Goal: Task Accomplishment & Management: Manage account settings

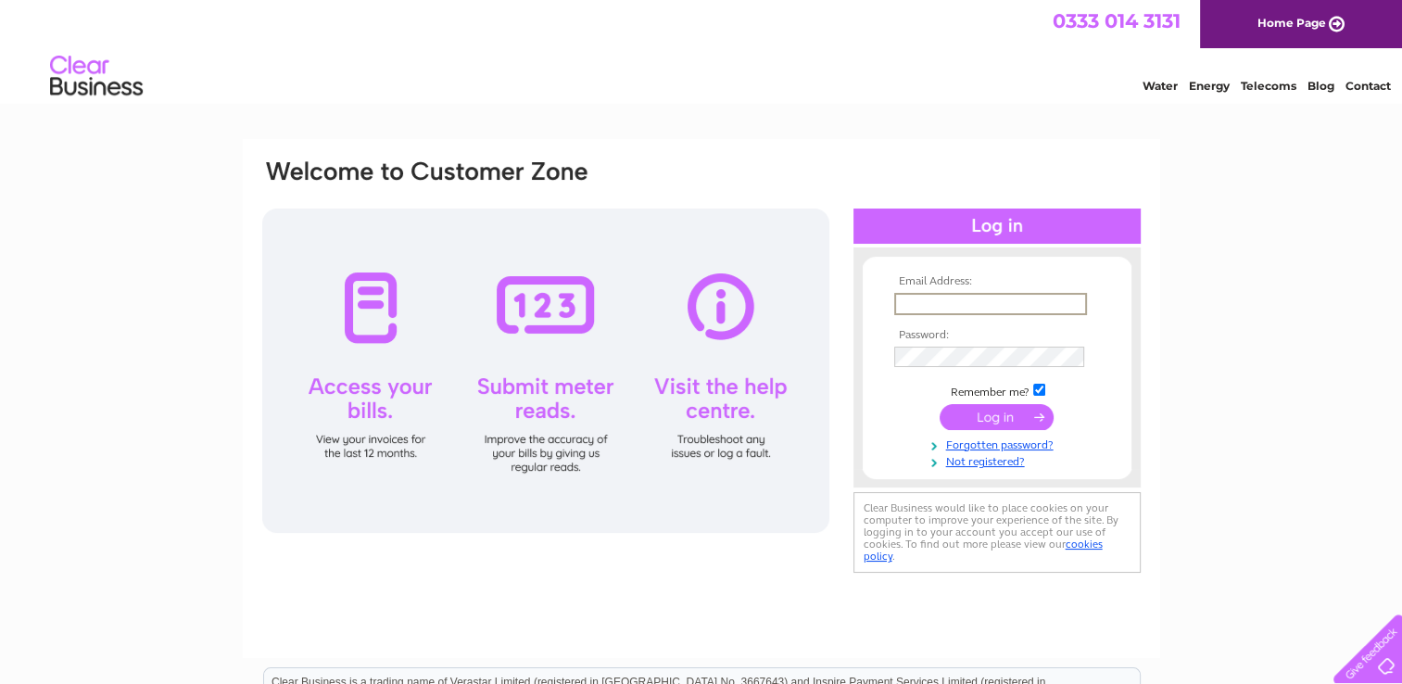
click at [971, 306] on input "text" at bounding box center [990, 304] width 193 height 22
type input "info@victorychurchbuckie.com"
click at [1009, 417] on input "submit" at bounding box center [997, 417] width 114 height 26
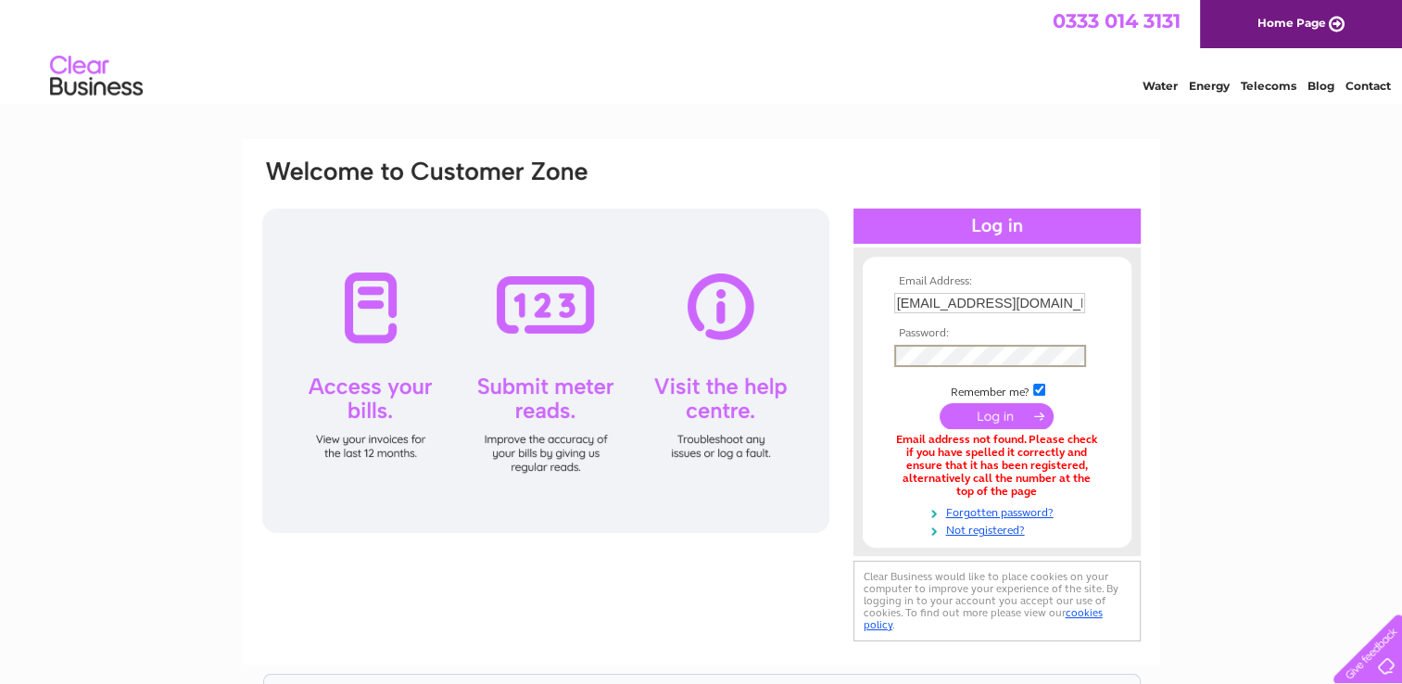
click at [940, 403] on input "submit" at bounding box center [997, 416] width 114 height 26
click at [972, 415] on input "submit" at bounding box center [997, 416] width 114 height 26
click at [1014, 422] on input "submit" at bounding box center [997, 416] width 114 height 26
click at [1053, 302] on input "info@victorychurchbuckie.com" at bounding box center [989, 303] width 191 height 20
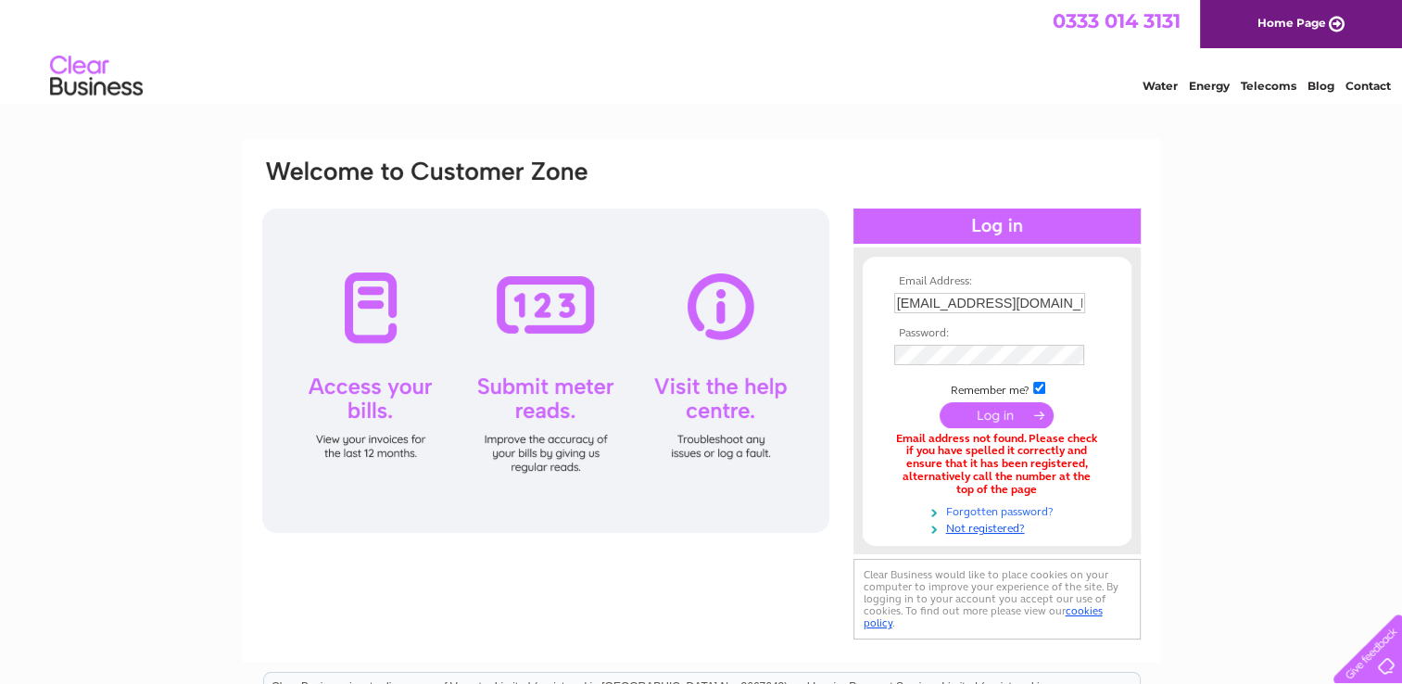
click at [1020, 509] on link "Forgotten password?" at bounding box center [999, 510] width 210 height 18
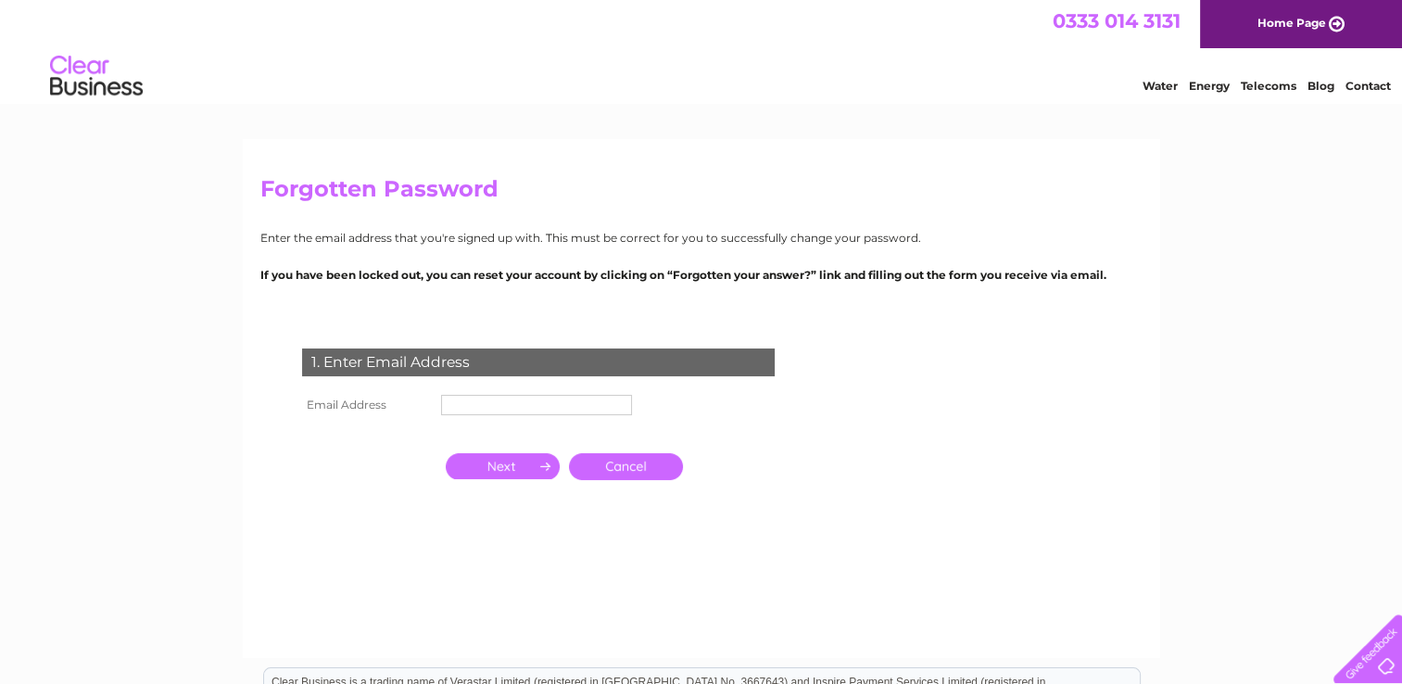
click at [523, 406] on input "text" at bounding box center [536, 405] width 191 height 20
click at [500, 469] on input "button" at bounding box center [503, 466] width 114 height 26
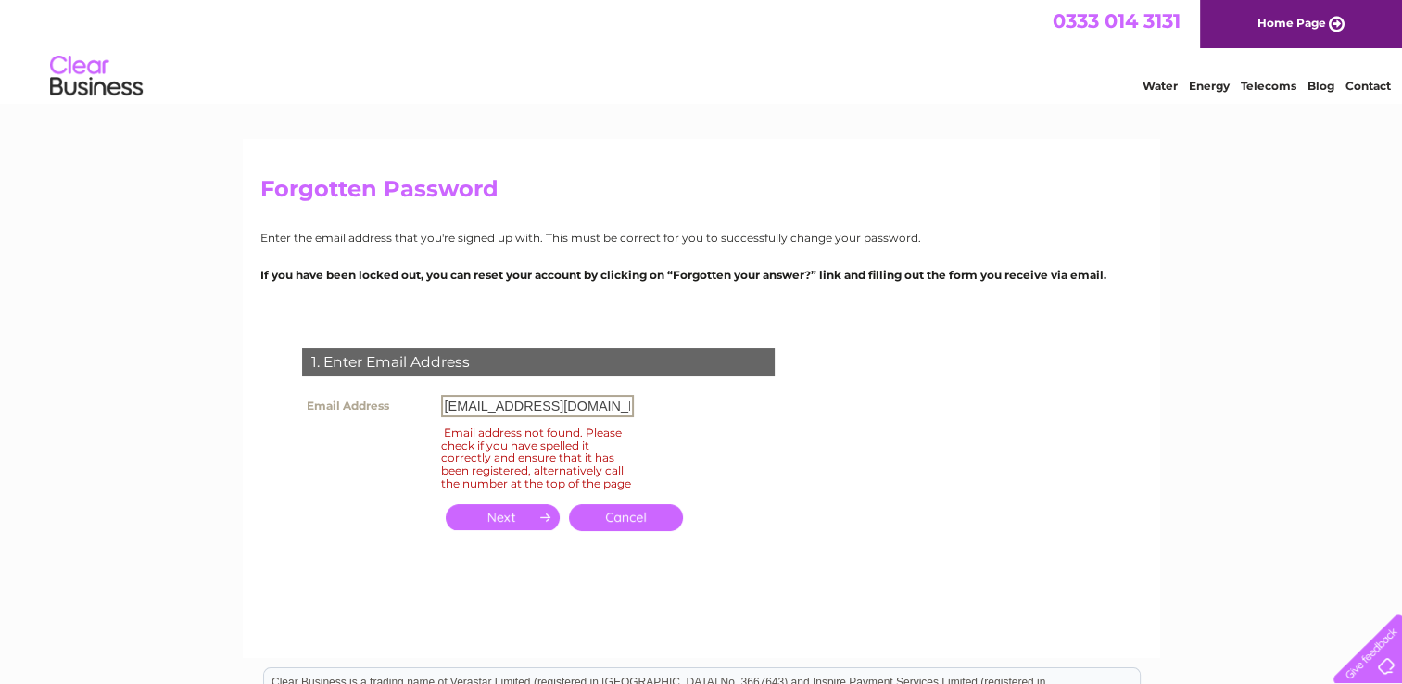
click at [627, 402] on input "info@victorychurchbuckie.com" at bounding box center [537, 406] width 193 height 22
click at [473, 530] on input "button" at bounding box center [503, 517] width 114 height 26
click at [532, 530] on input "button" at bounding box center [503, 517] width 114 height 26
click at [567, 410] on input "info@victorychurchbuckie.co.uk" at bounding box center [537, 406] width 193 height 22
click at [626, 407] on input "info@victorychurchbuckie.co.uk" at bounding box center [537, 406] width 193 height 22
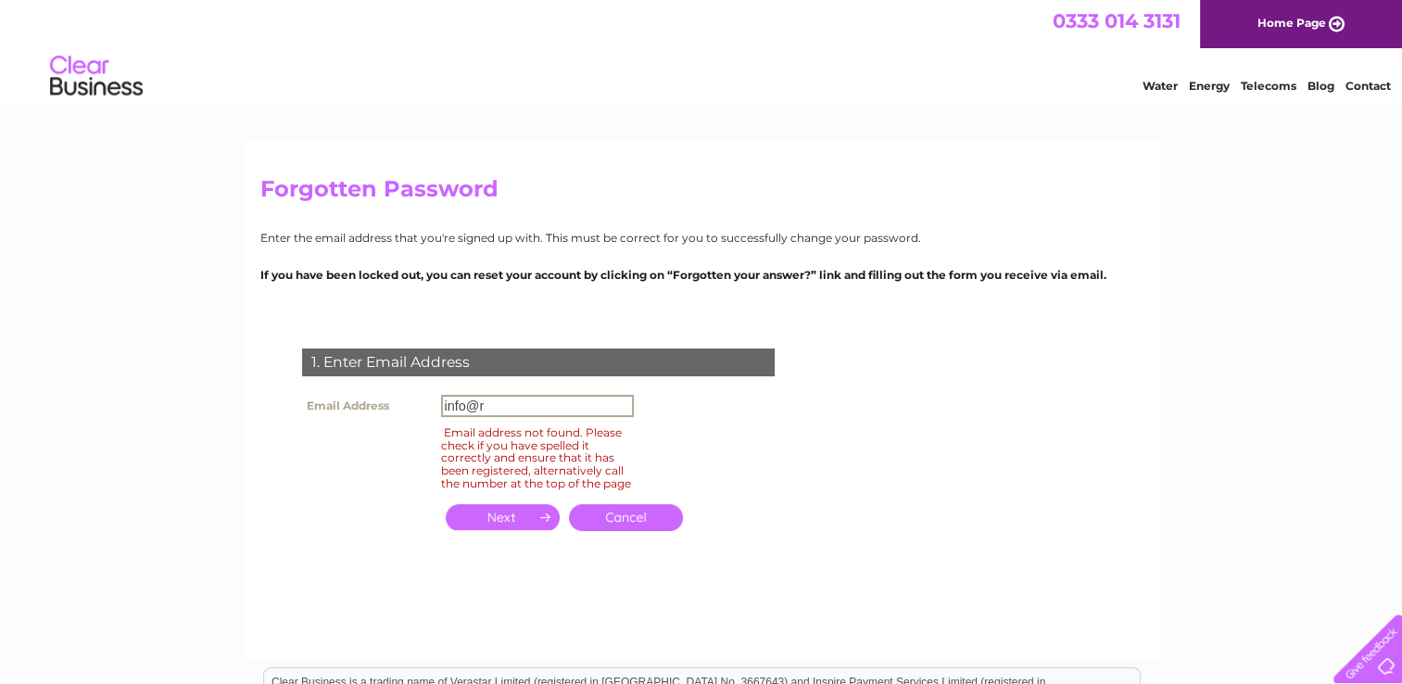
type input "info@riversidechristianchurch.co.uk"
click at [530, 528] on input "button" at bounding box center [503, 517] width 114 height 26
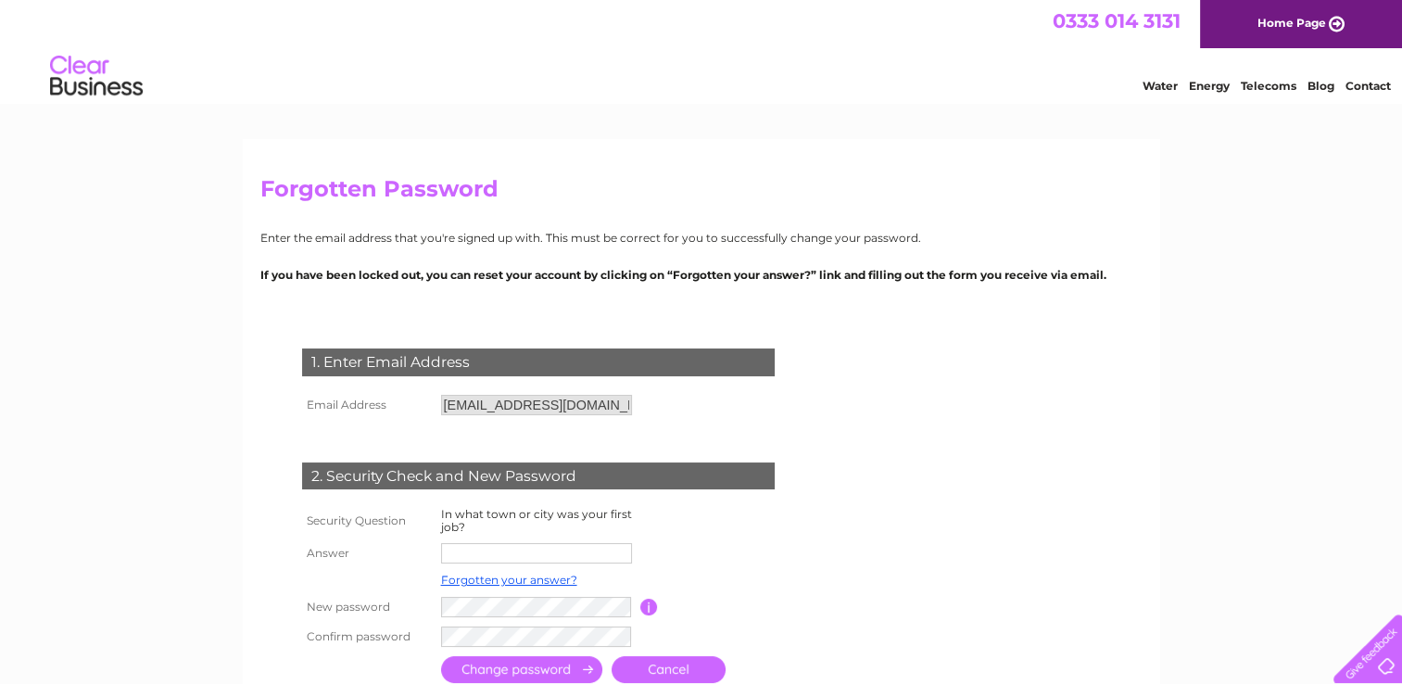
click at [1316, 18] on link "Home Page" at bounding box center [1301, 24] width 202 height 48
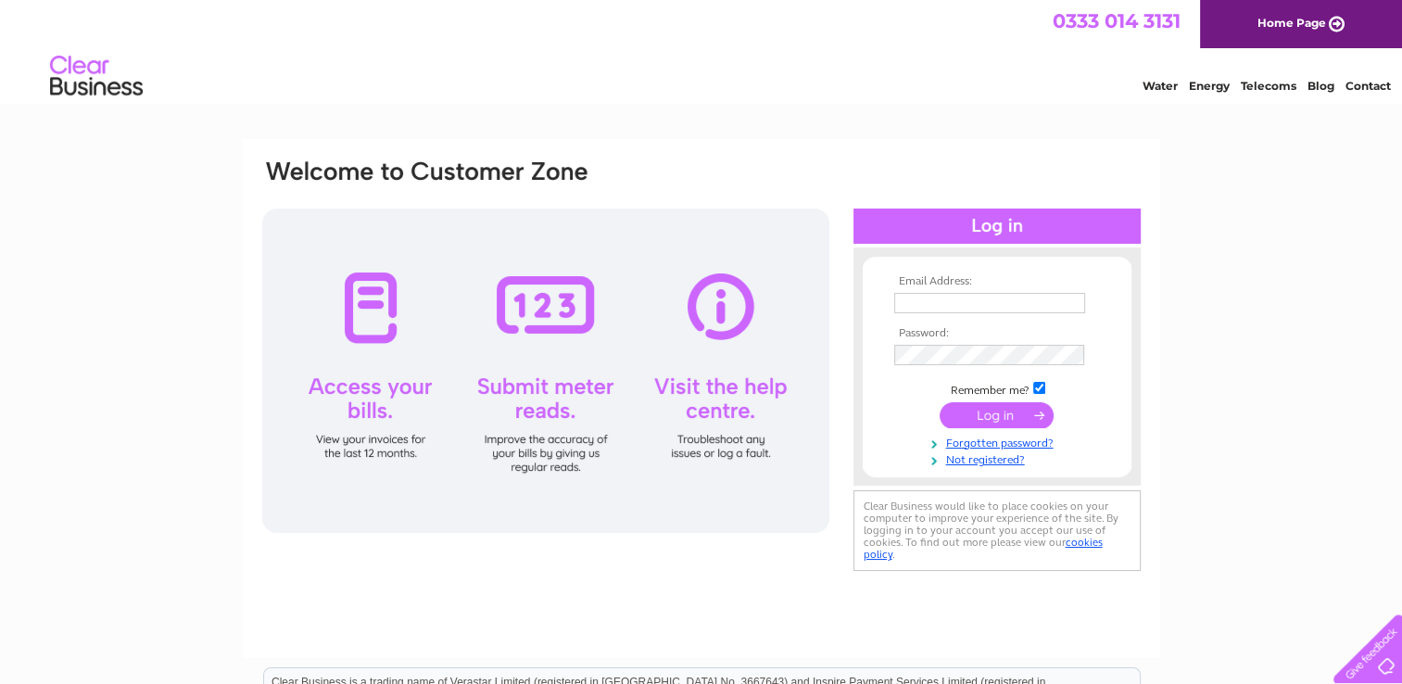
click at [934, 295] on input "text" at bounding box center [989, 303] width 191 height 20
type input "[EMAIL_ADDRESS][DOMAIN_NAME]"
click at [1006, 409] on input "submit" at bounding box center [997, 415] width 114 height 26
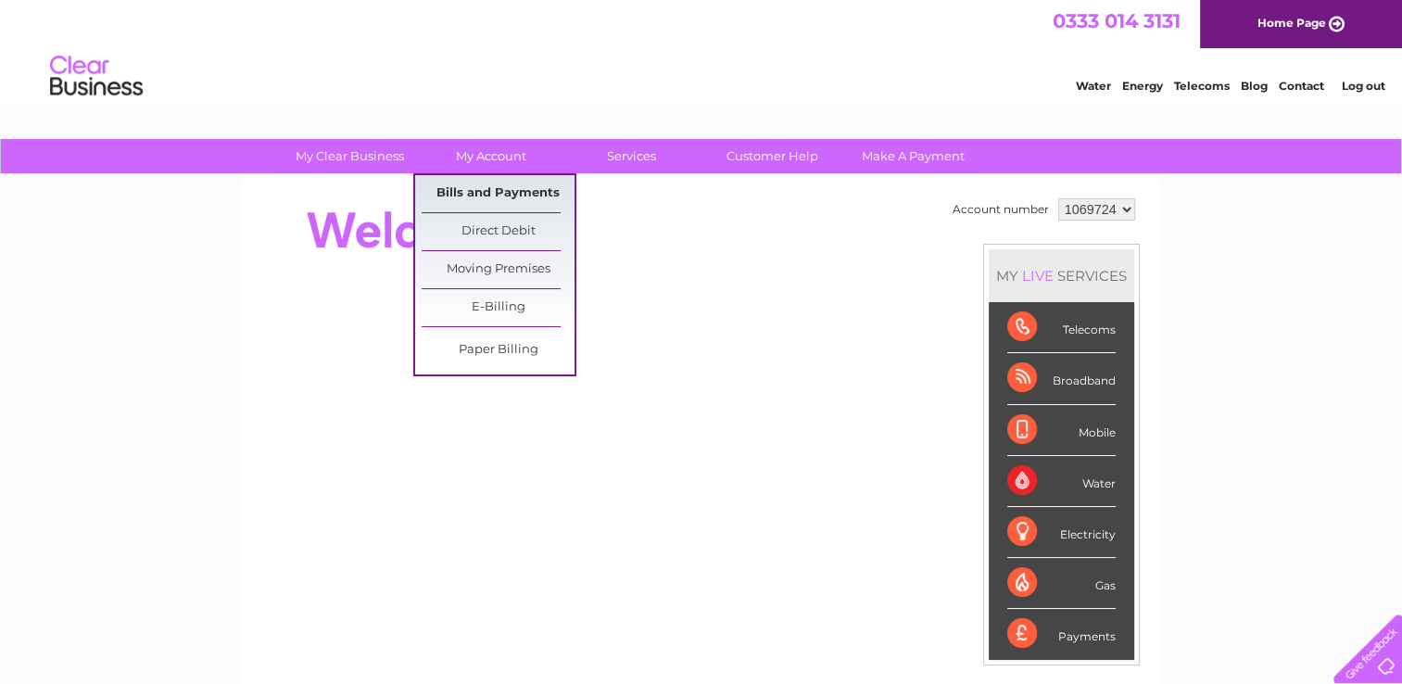
click at [505, 198] on link "Bills and Payments" at bounding box center [498, 193] width 153 height 37
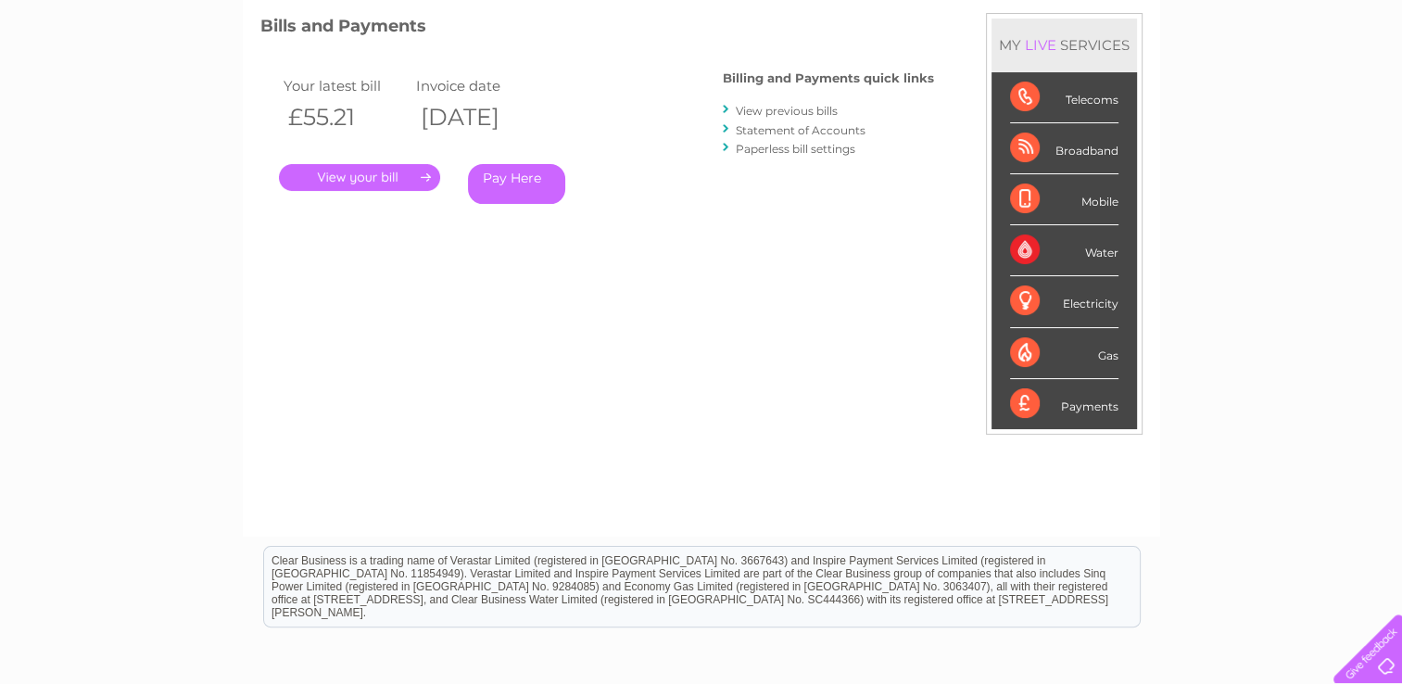
scroll to position [278, 0]
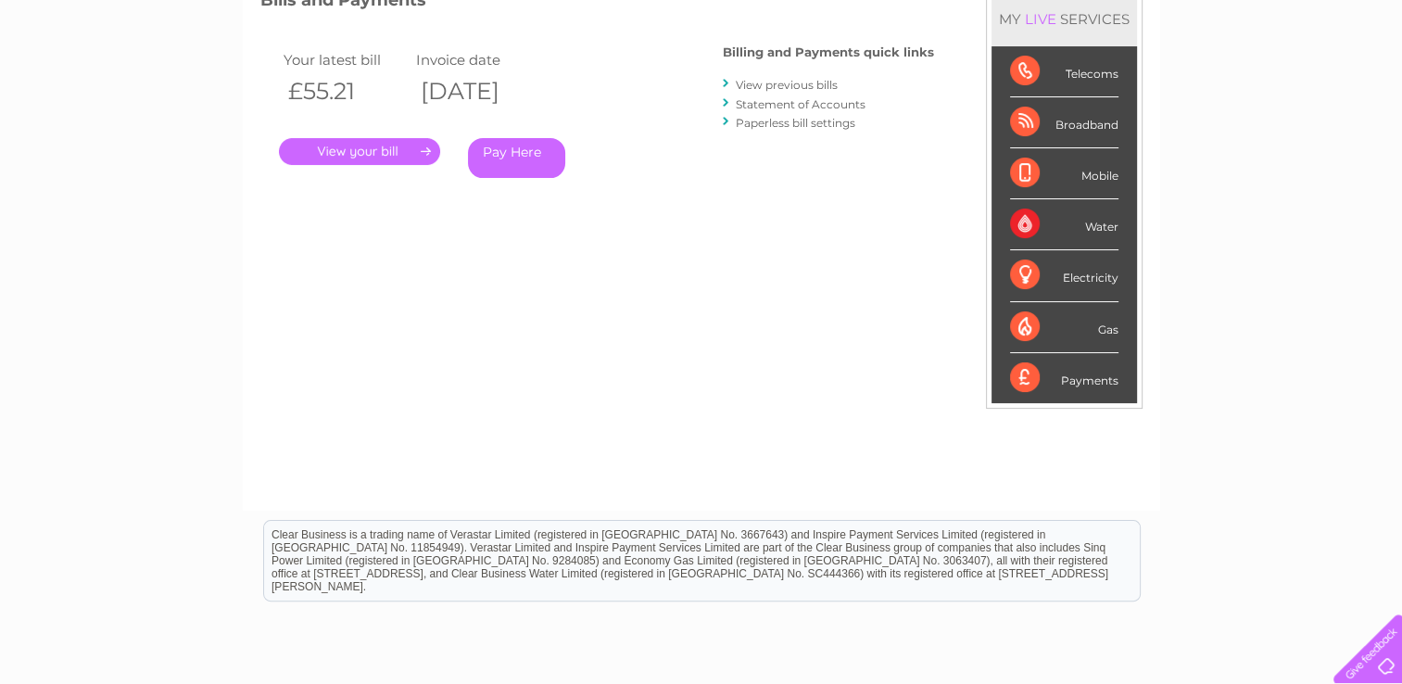
click at [805, 80] on link "View previous bills" at bounding box center [787, 85] width 102 height 14
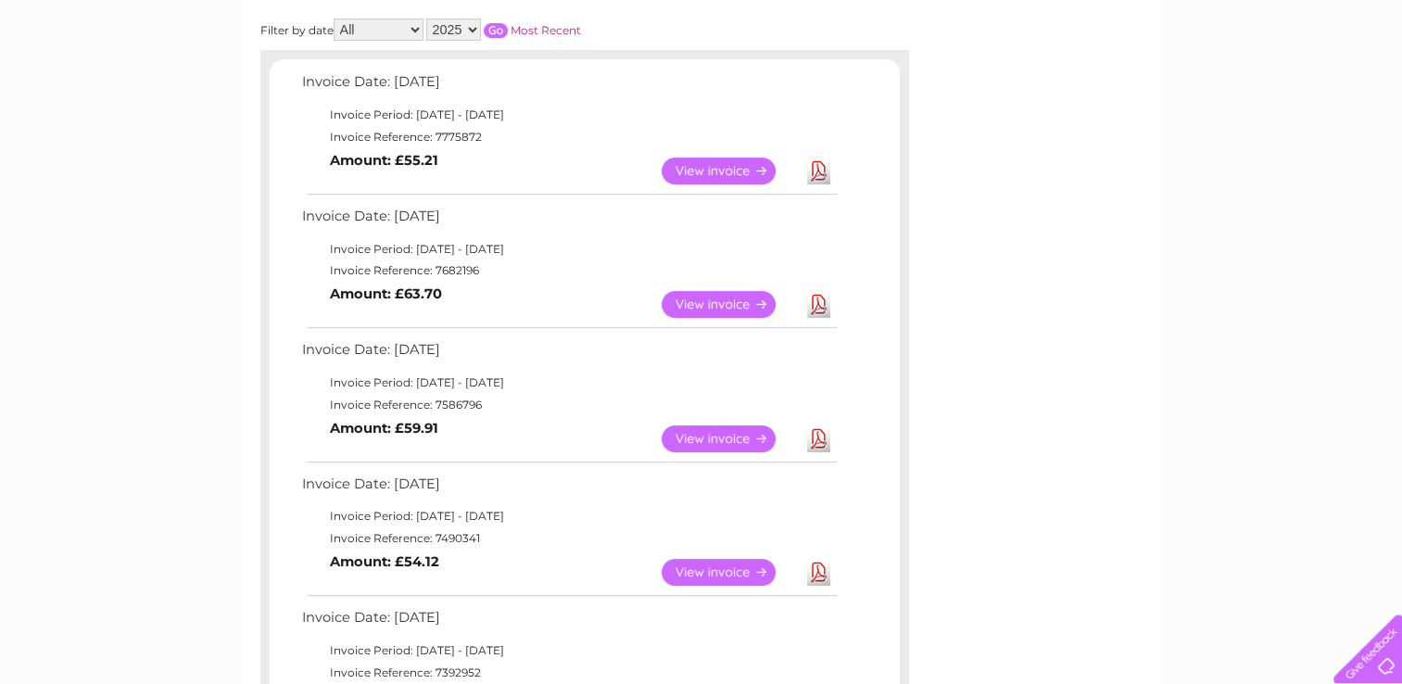
scroll to position [371, 0]
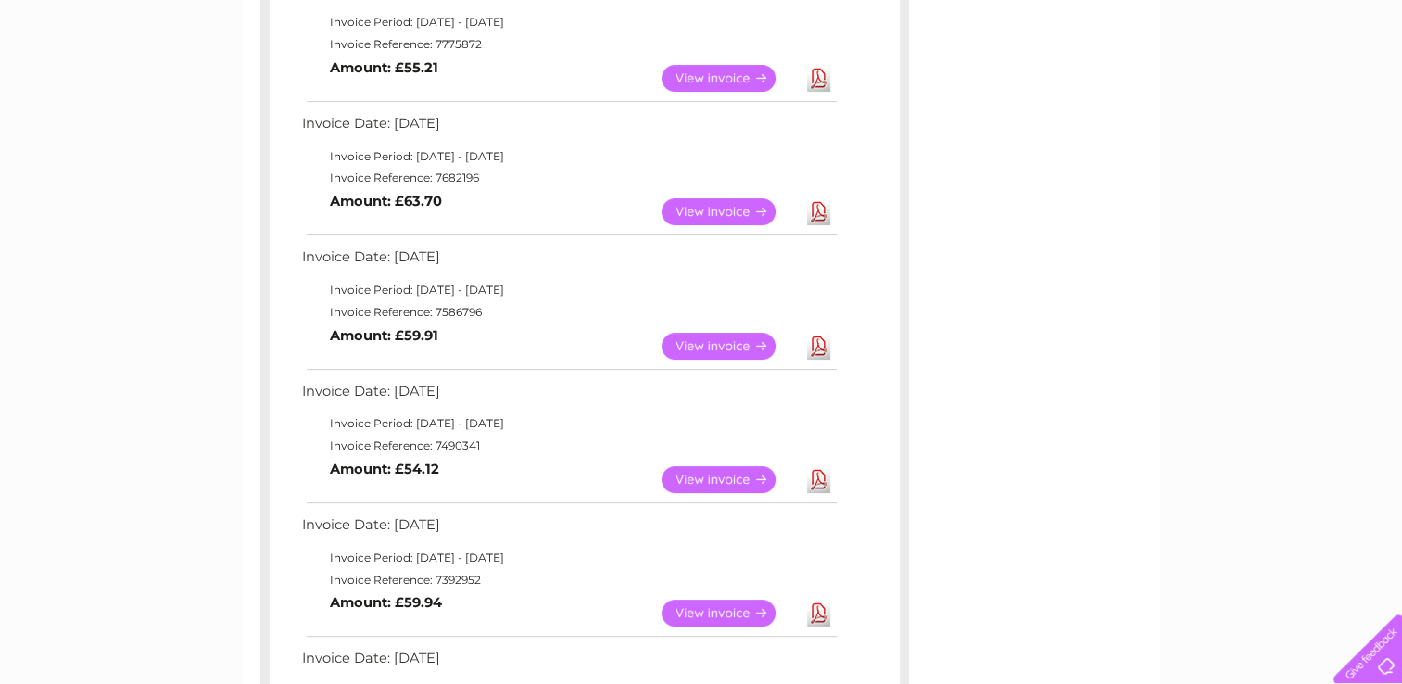
click at [757, 474] on link "View" at bounding box center [730, 479] width 136 height 27
click at [745, 335] on link "View" at bounding box center [730, 346] width 136 height 27
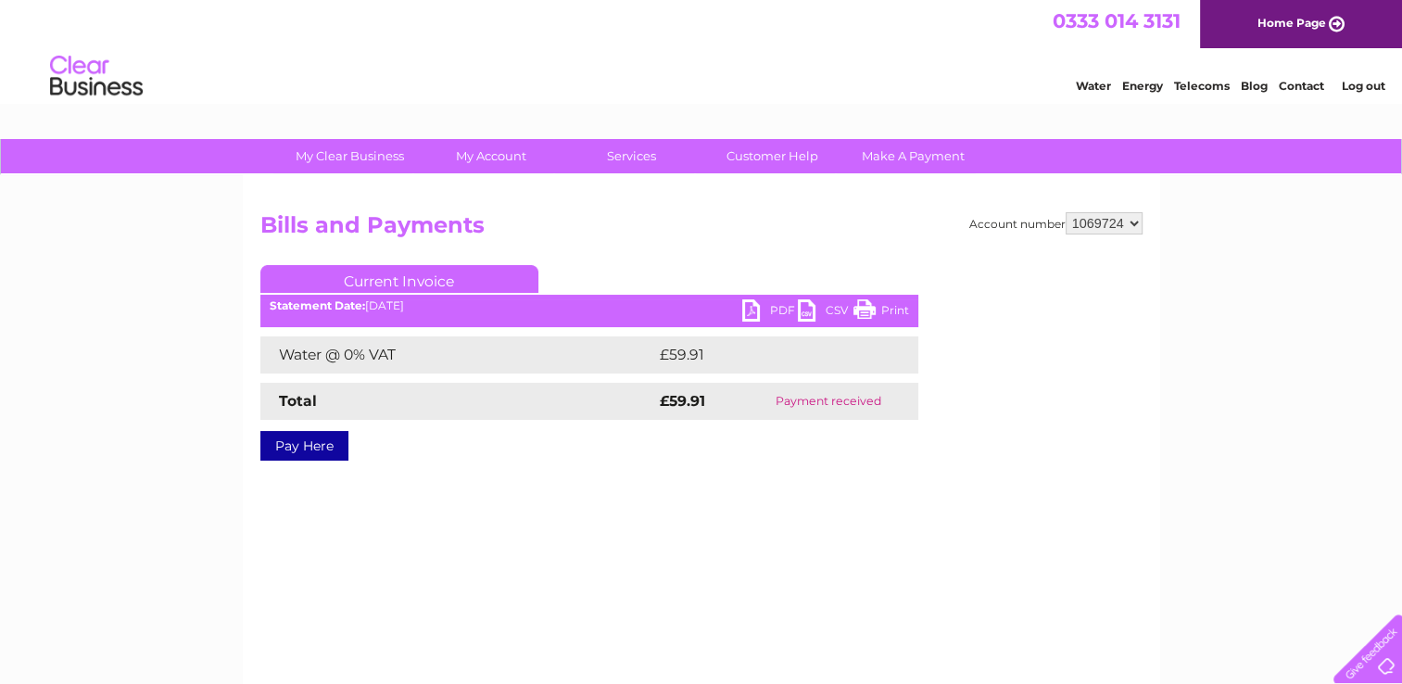
drag, startPoint x: 866, startPoint y: 304, endPoint x: 130, endPoint y: 578, distance: 785.3
click at [865, 304] on link "Print" at bounding box center [881, 312] width 56 height 27
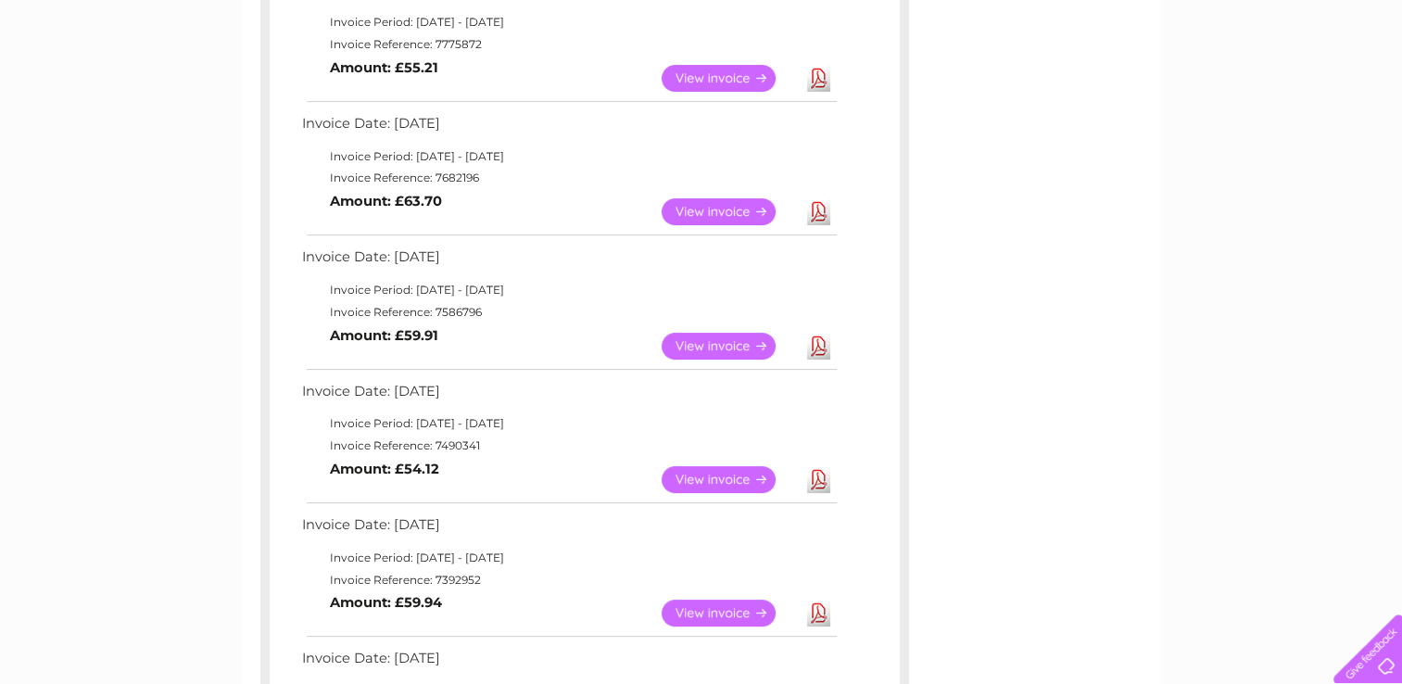
click at [730, 213] on link "View" at bounding box center [730, 211] width 136 height 27
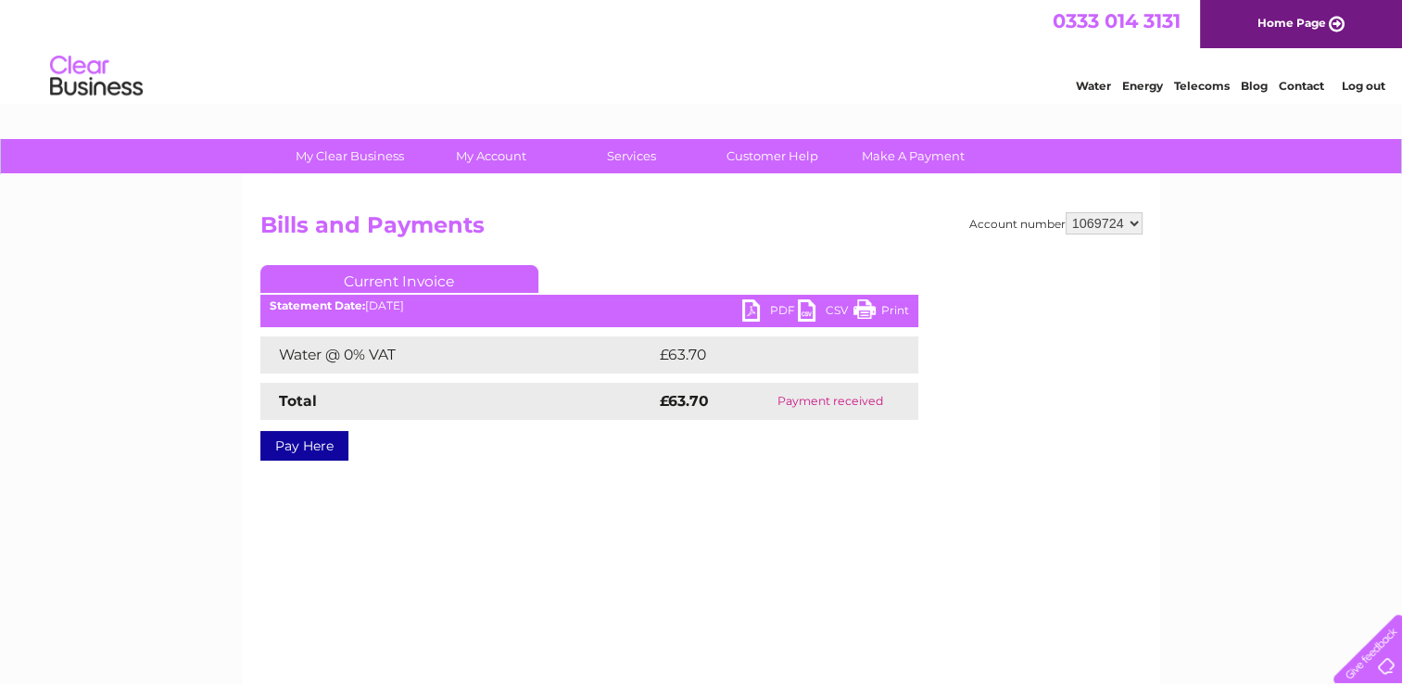
click at [897, 304] on link "Print" at bounding box center [881, 312] width 56 height 27
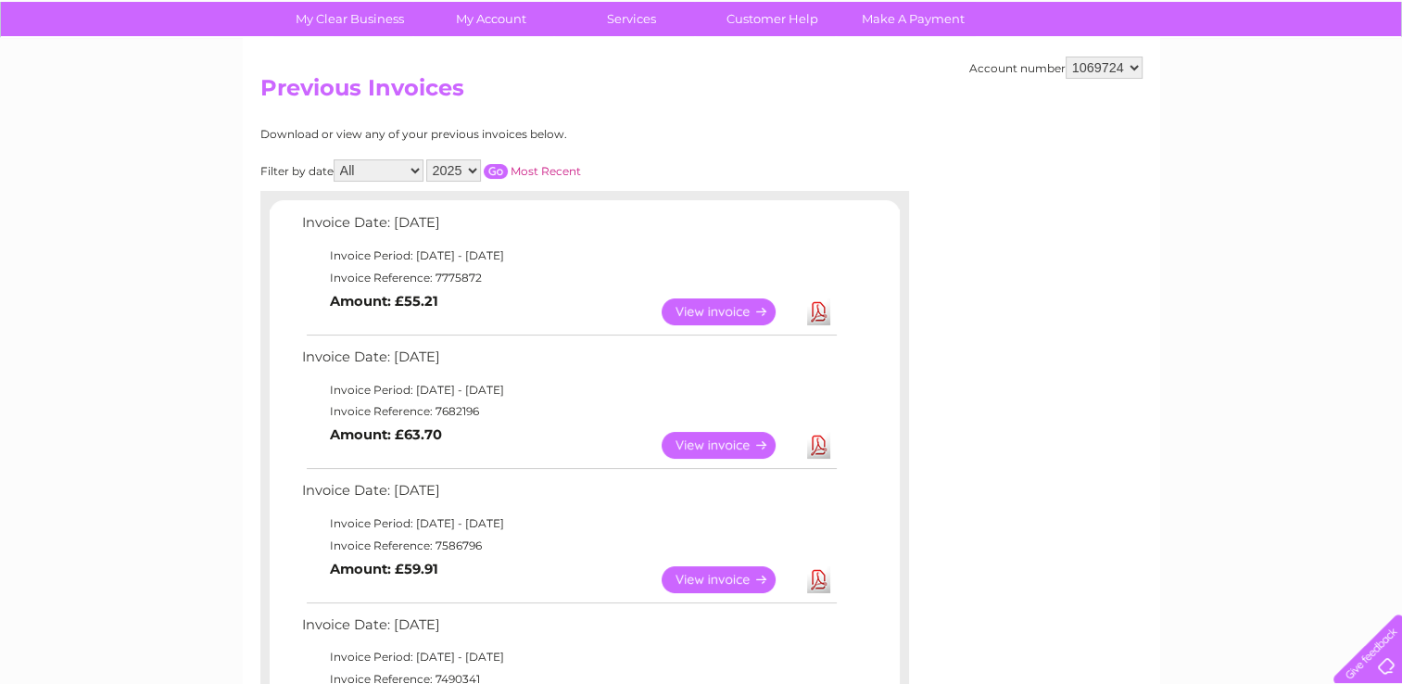
scroll to position [93, 0]
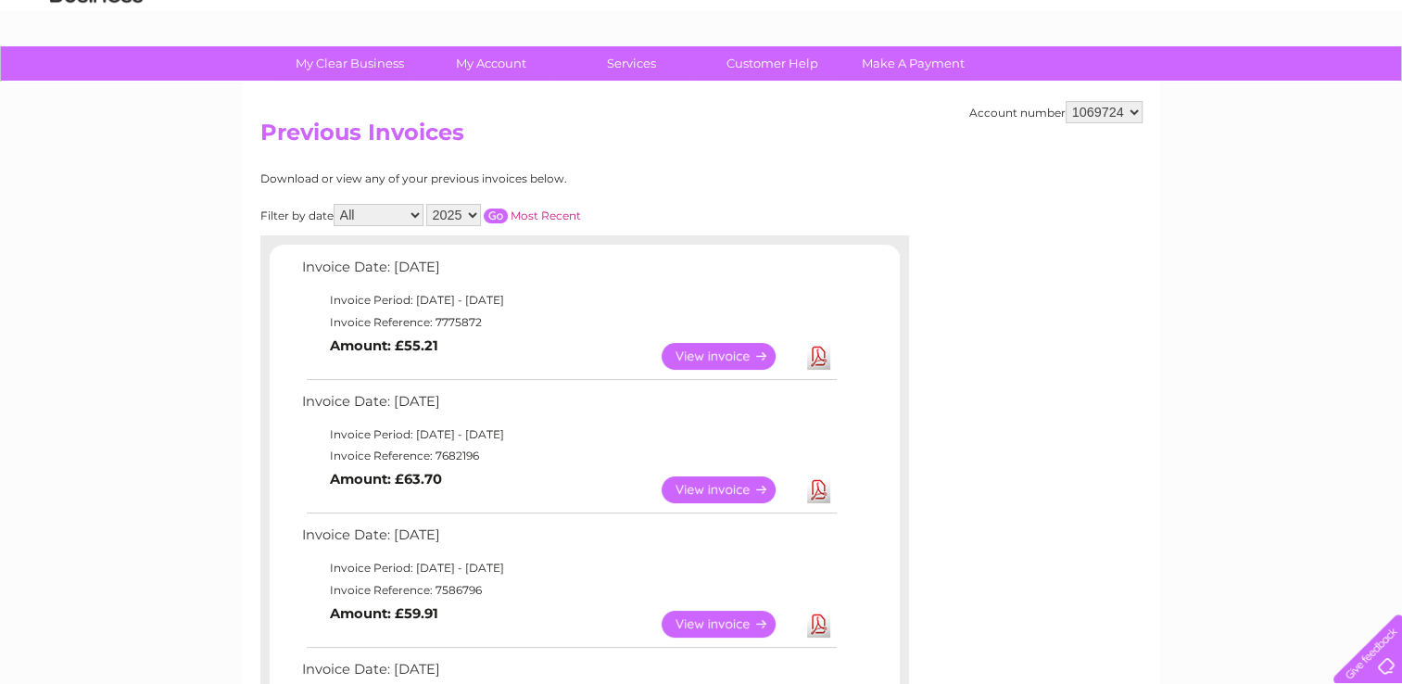
click at [738, 353] on link "View" at bounding box center [730, 356] width 136 height 27
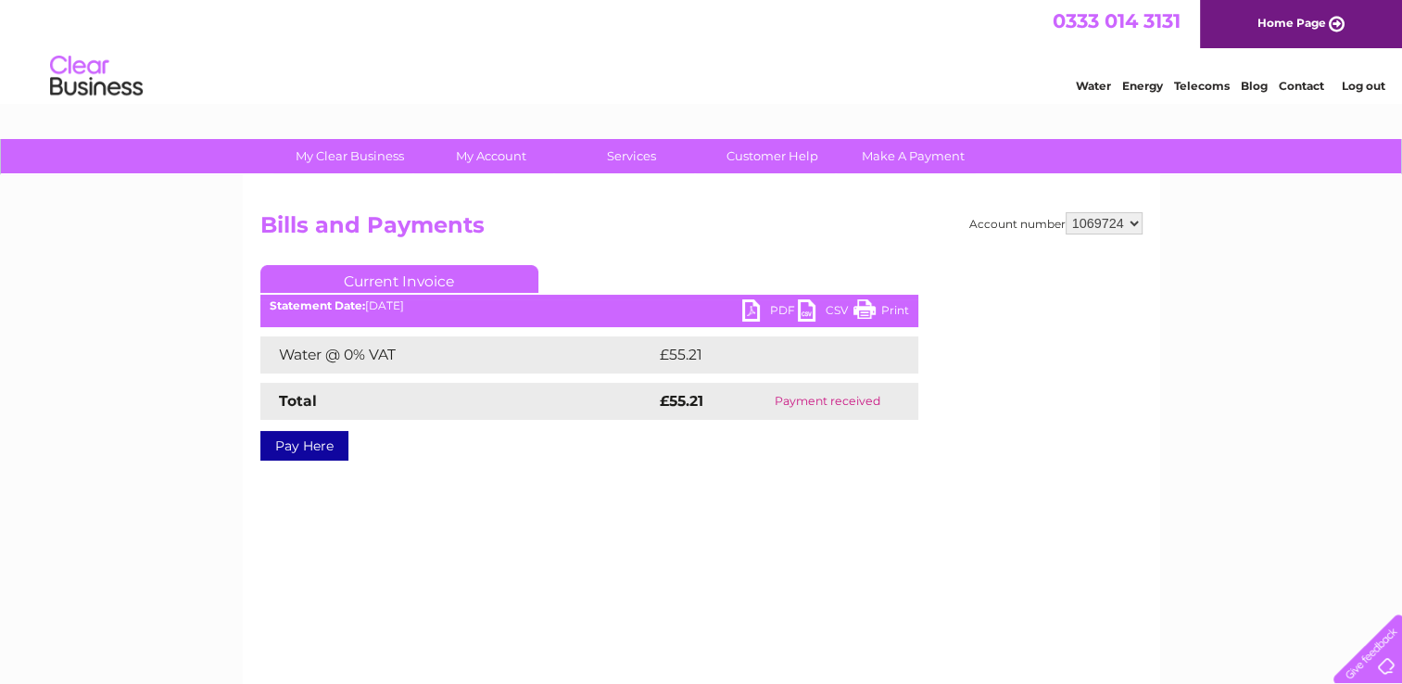
click at [885, 308] on link "Print" at bounding box center [881, 312] width 56 height 27
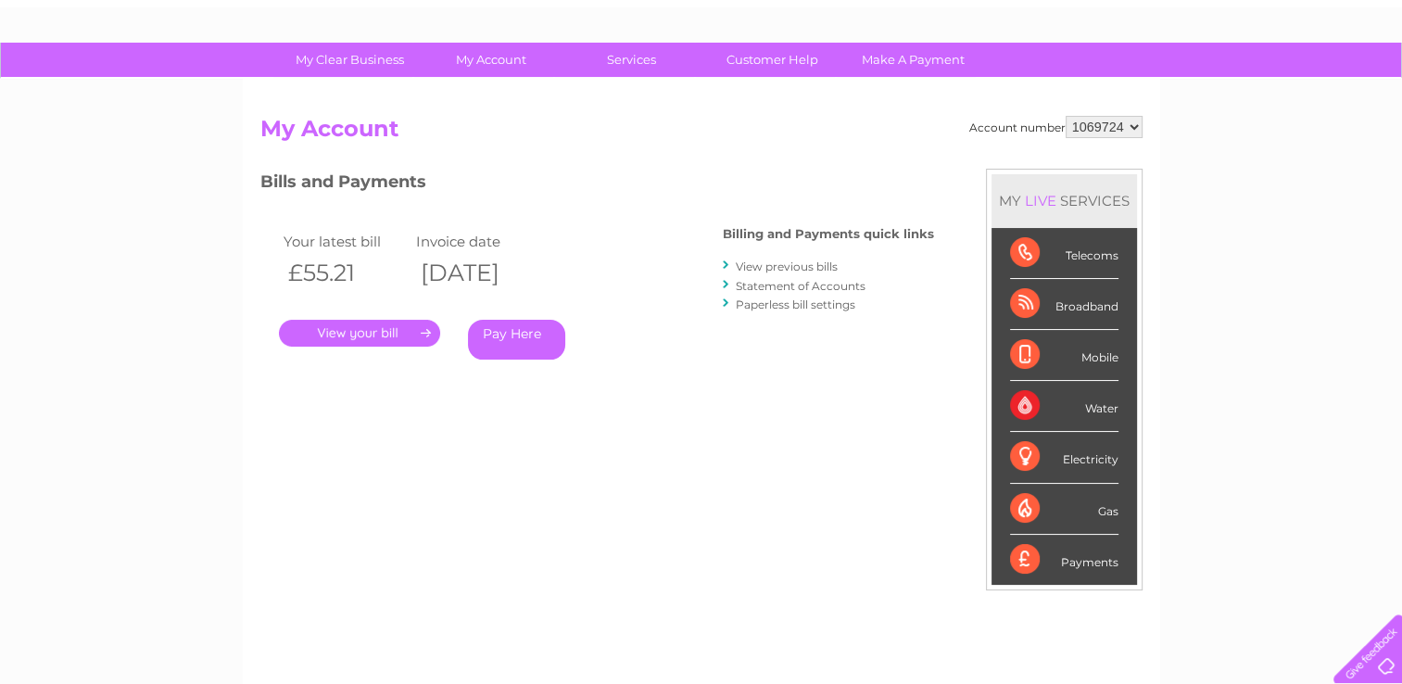
scroll to position [74, 0]
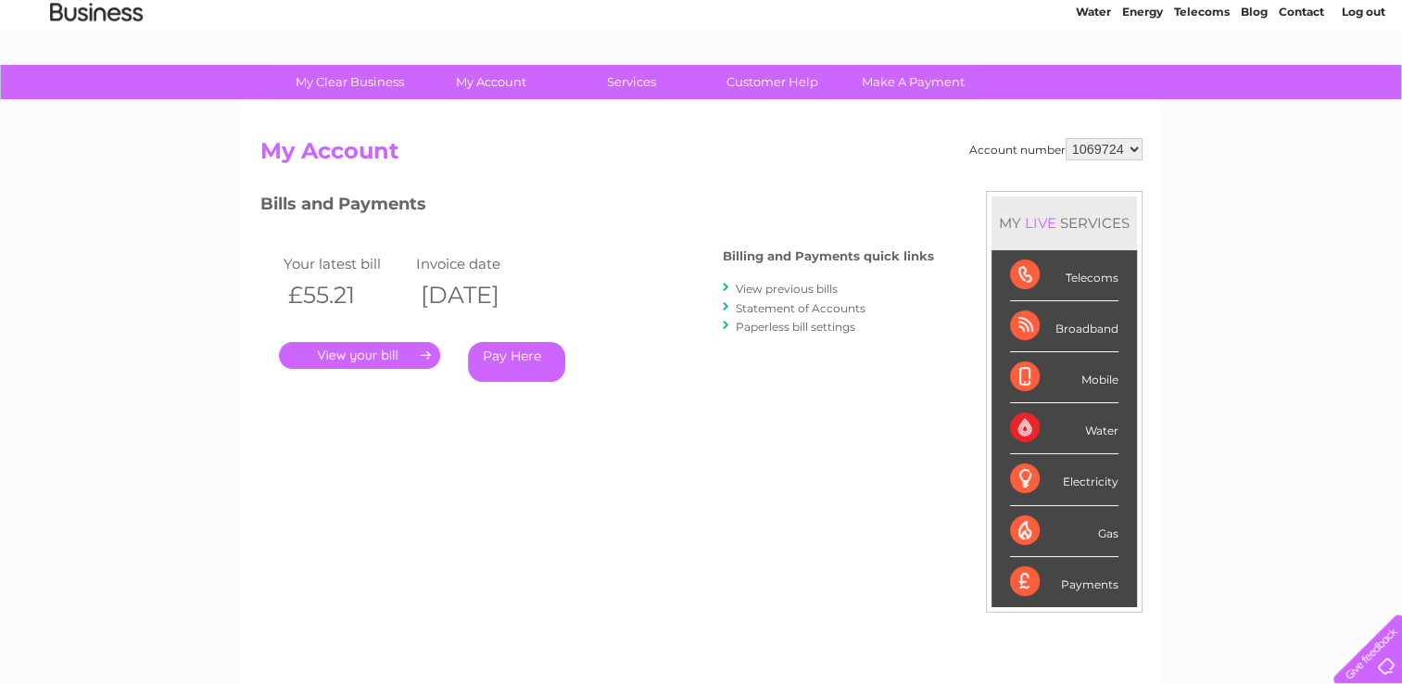
click at [365, 356] on link "." at bounding box center [359, 355] width 161 height 27
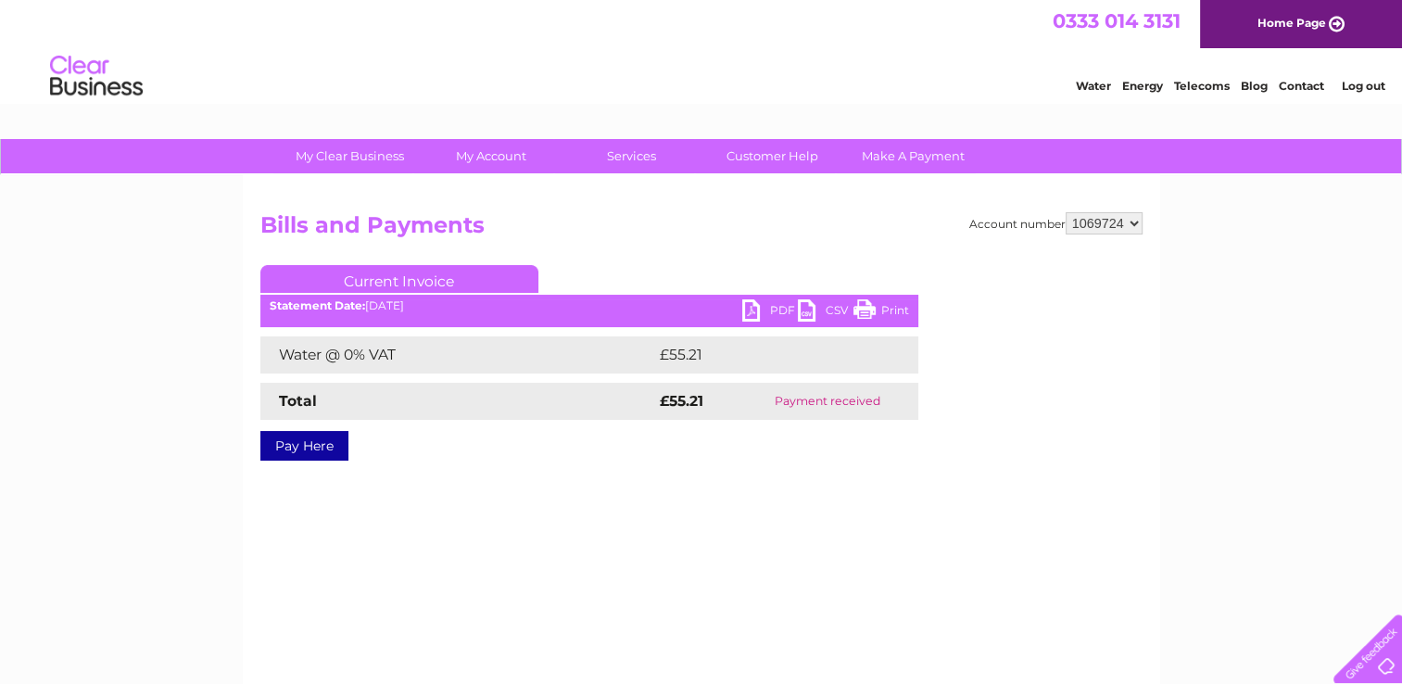
click at [882, 308] on link "Print" at bounding box center [881, 312] width 56 height 27
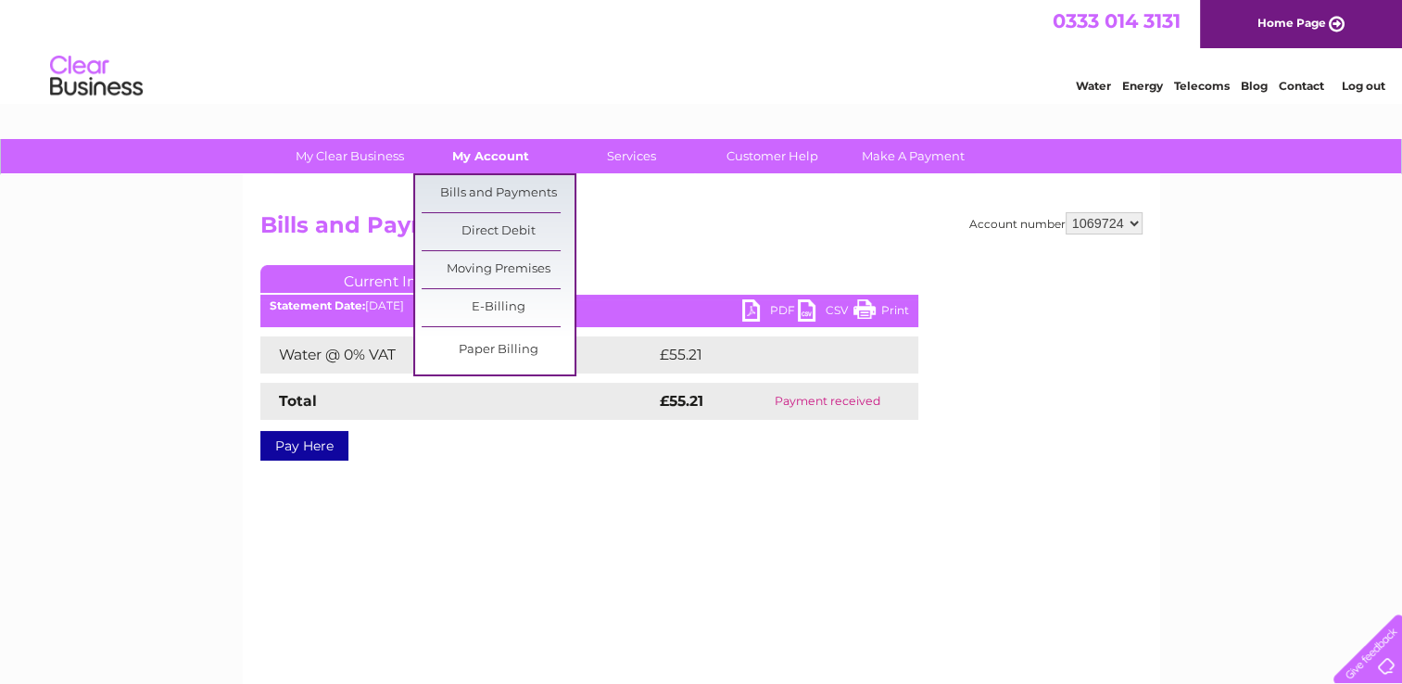
click at [514, 158] on link "My Account" at bounding box center [490, 156] width 153 height 34
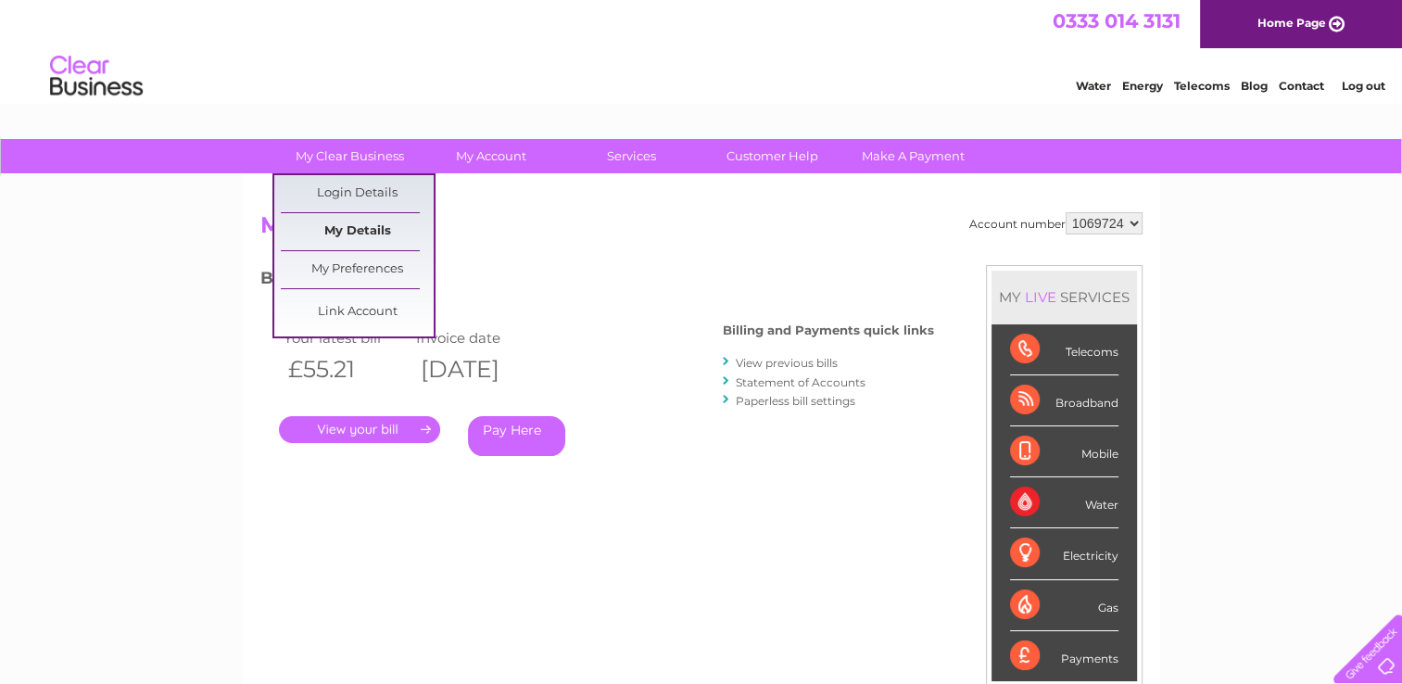
click at [360, 228] on link "My Details" at bounding box center [357, 231] width 153 height 37
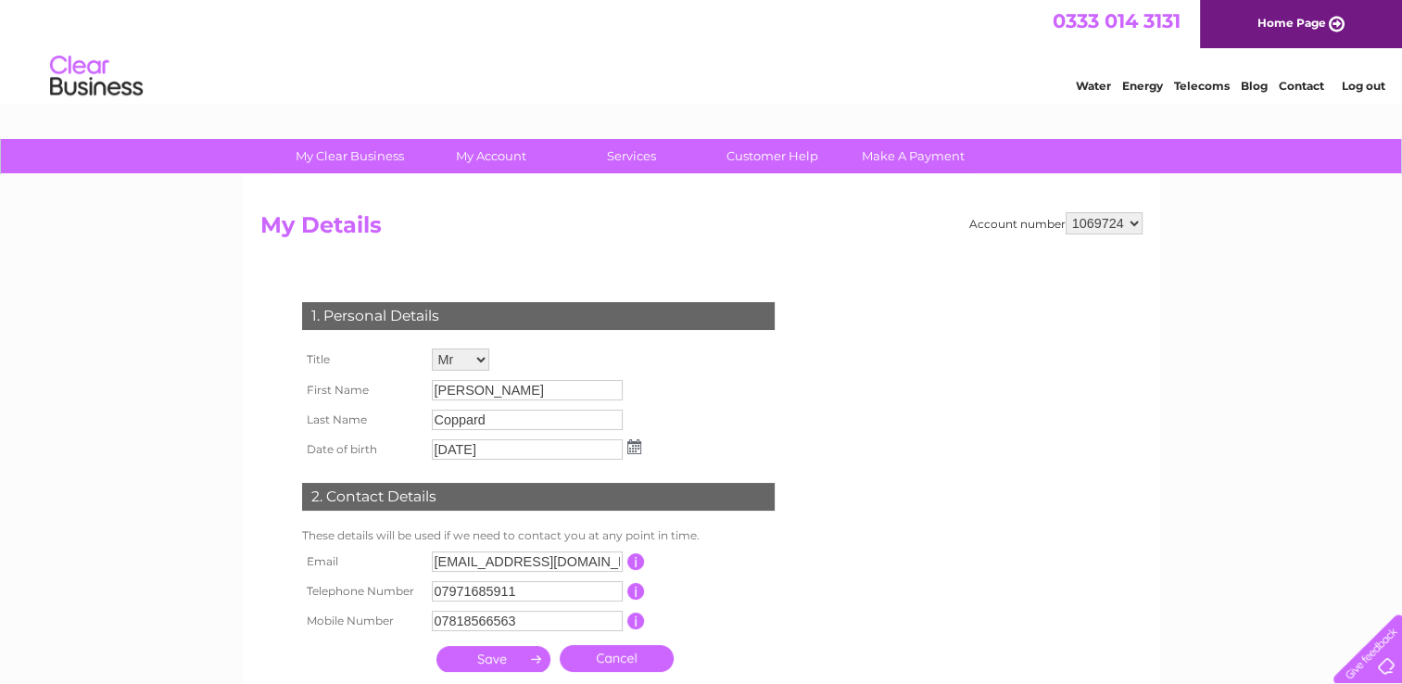
click at [478, 351] on select "Mr Mrs Ms Miss Dr Rev Prof Other" at bounding box center [460, 359] width 57 height 22
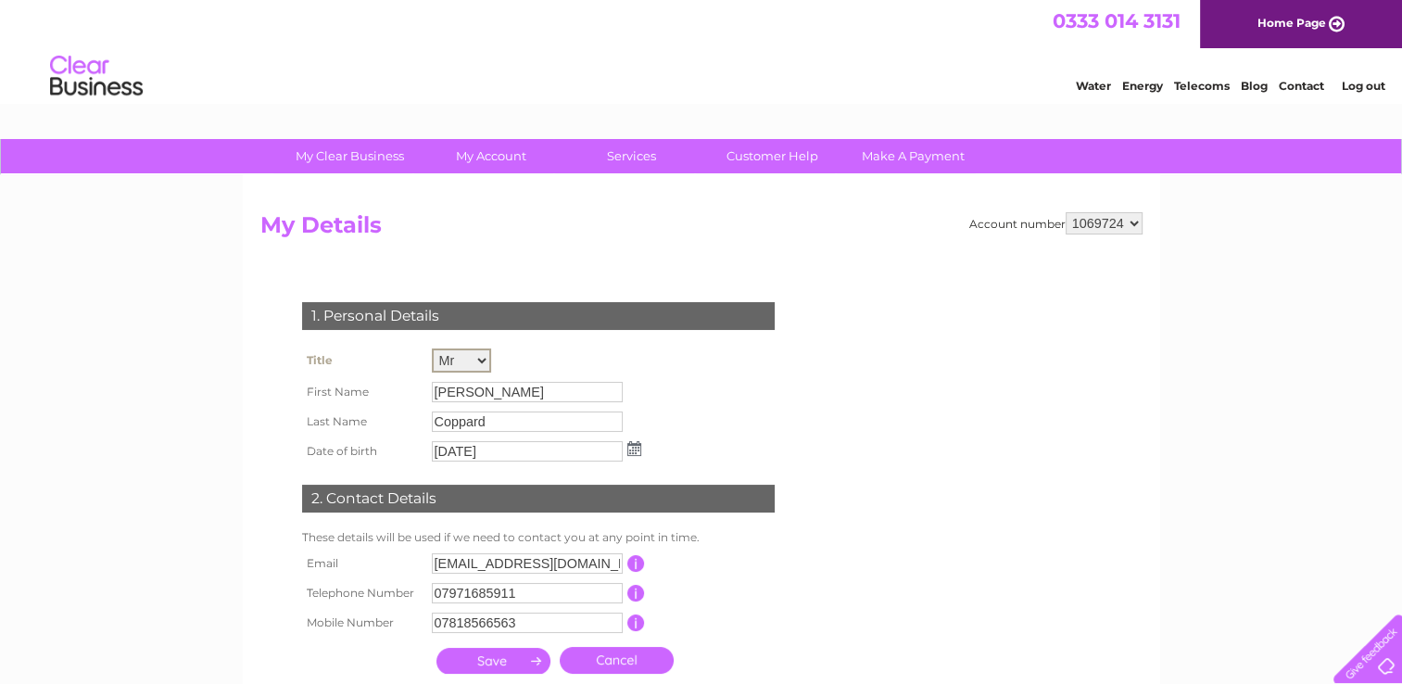
click at [432, 348] on select "Mr Mrs Ms Miss Dr Rev Prof Other" at bounding box center [461, 360] width 59 height 24
click at [479, 390] on input "Irene" at bounding box center [528, 391] width 193 height 22
click at [462, 391] on input "Irene" at bounding box center [528, 391] width 193 height 22
drag, startPoint x: 471, startPoint y: 389, endPoint x: 419, endPoint y: 400, distance: 53.1
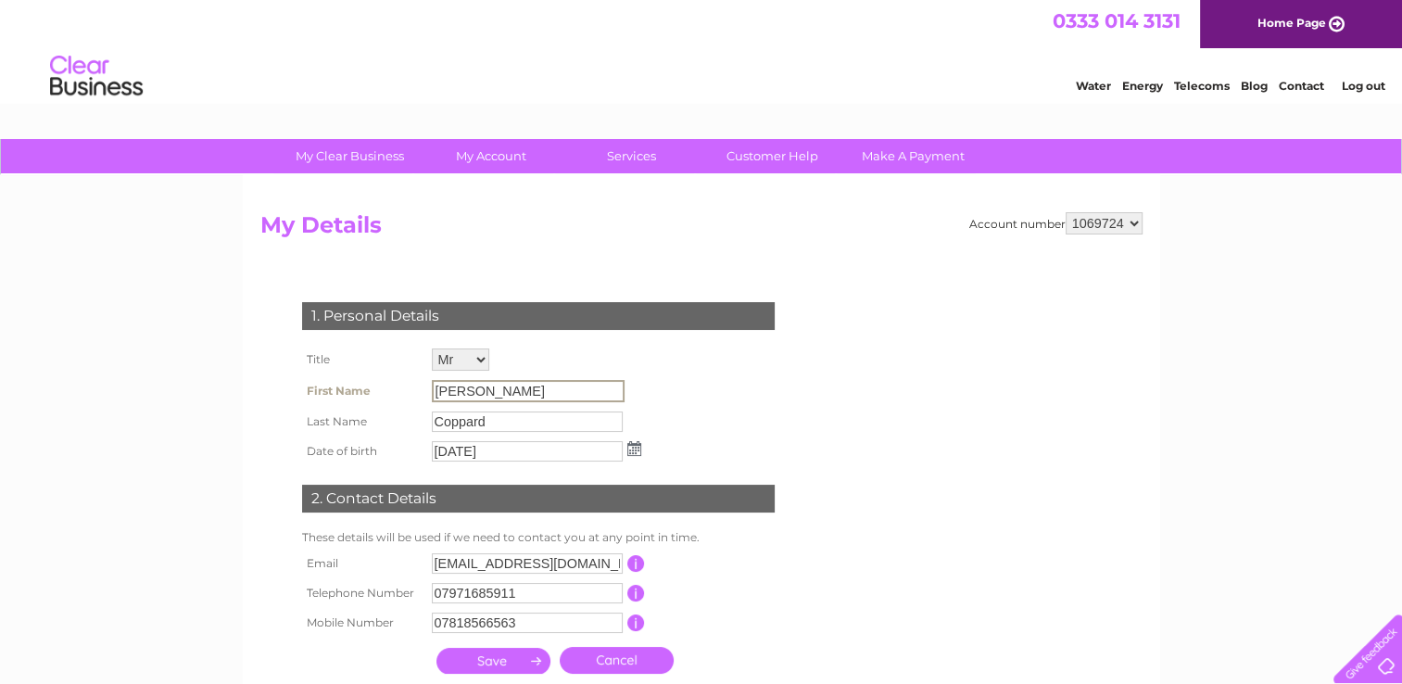
click at [419, 400] on tr "First Name Irene" at bounding box center [471, 391] width 348 height 32
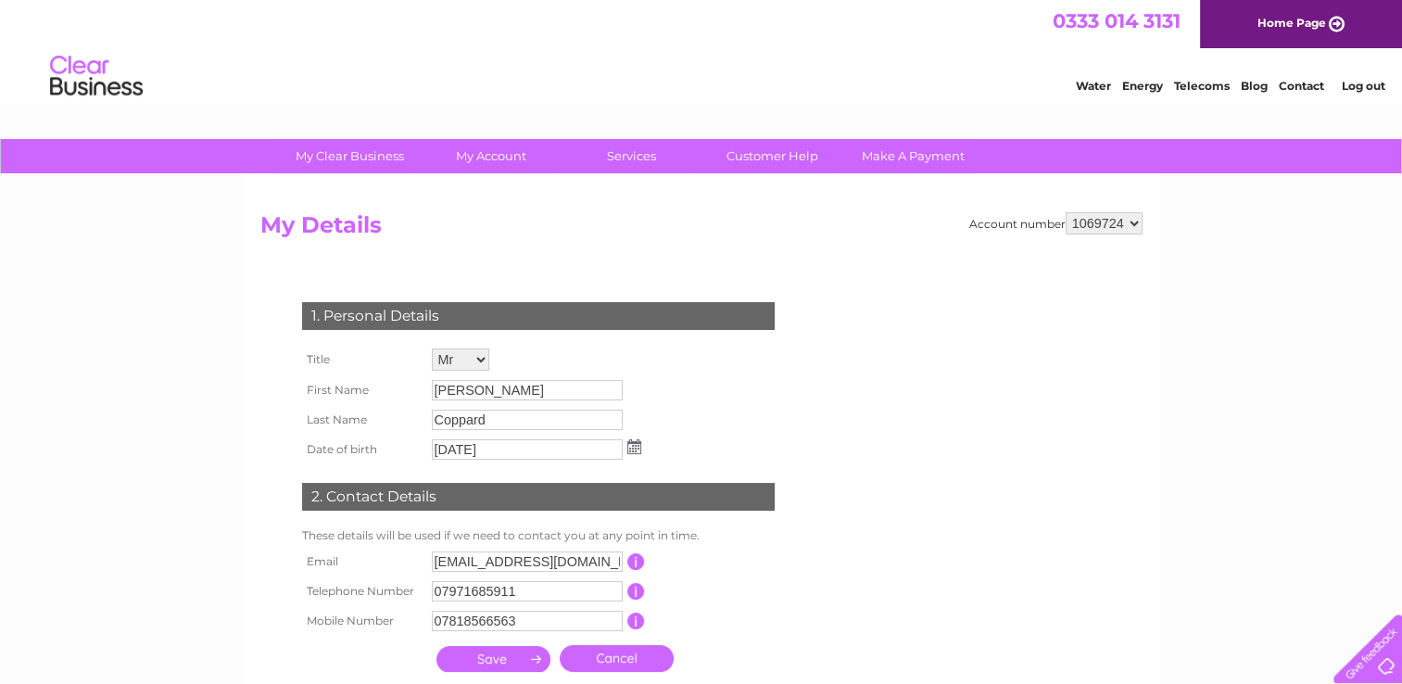
click at [786, 392] on div "1. Personal Details Title Mr Mrs Ms Miss Dr Rev Prof Other First Name Irene Las…" at bounding box center [541, 483] width 563 height 398
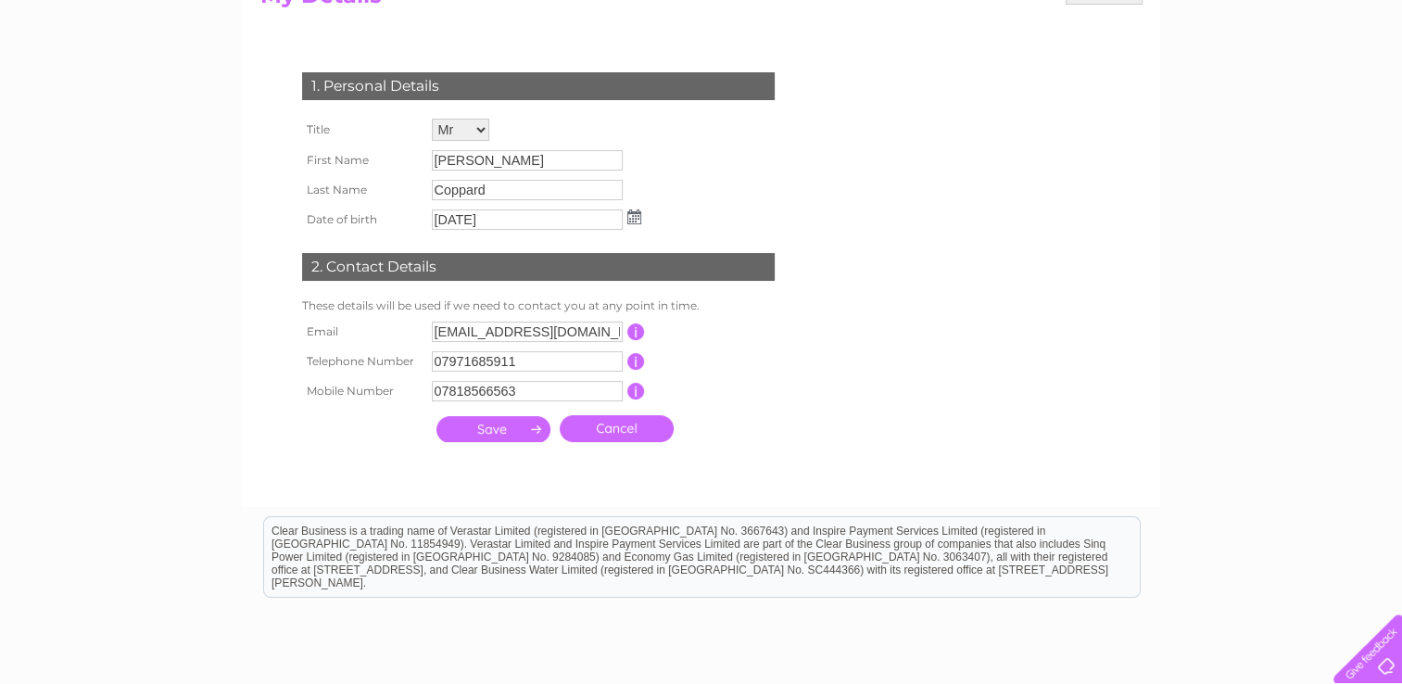
scroll to position [185, 0]
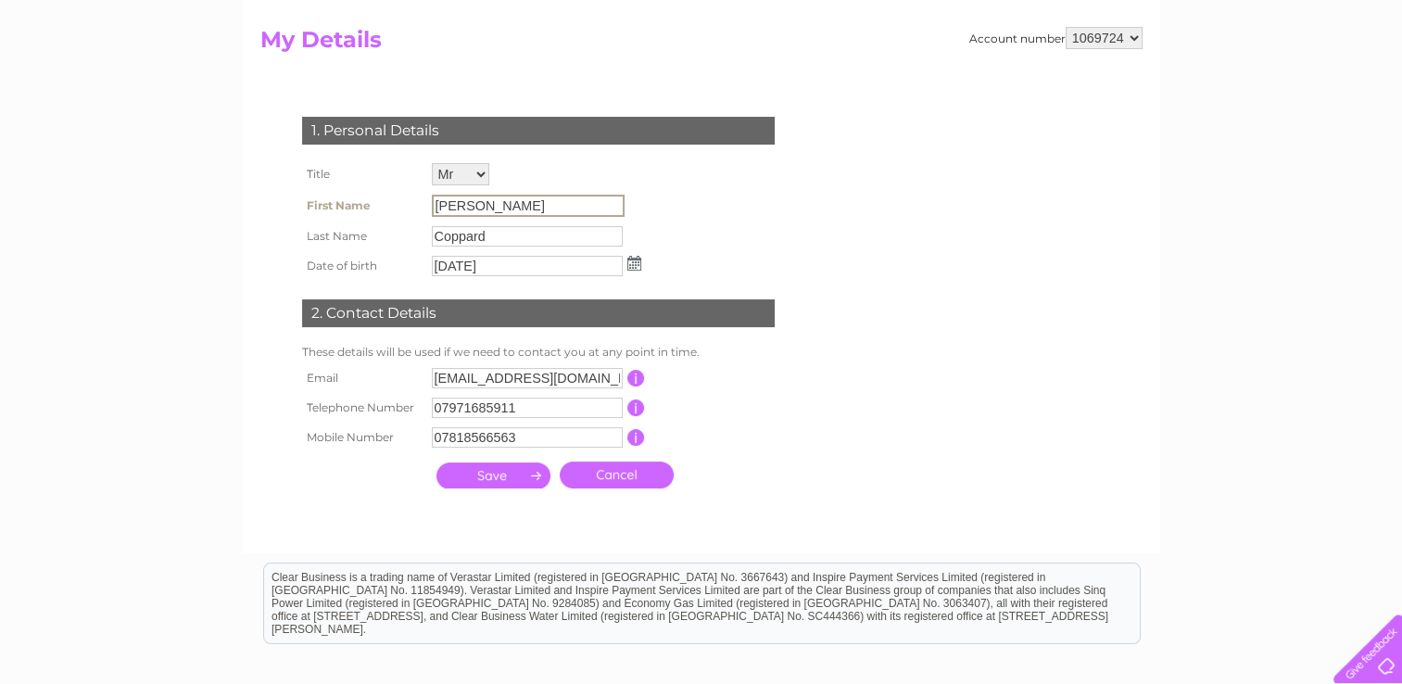
click at [487, 195] on input "Irene" at bounding box center [528, 206] width 193 height 22
click at [474, 209] on input "Irene" at bounding box center [528, 206] width 193 height 22
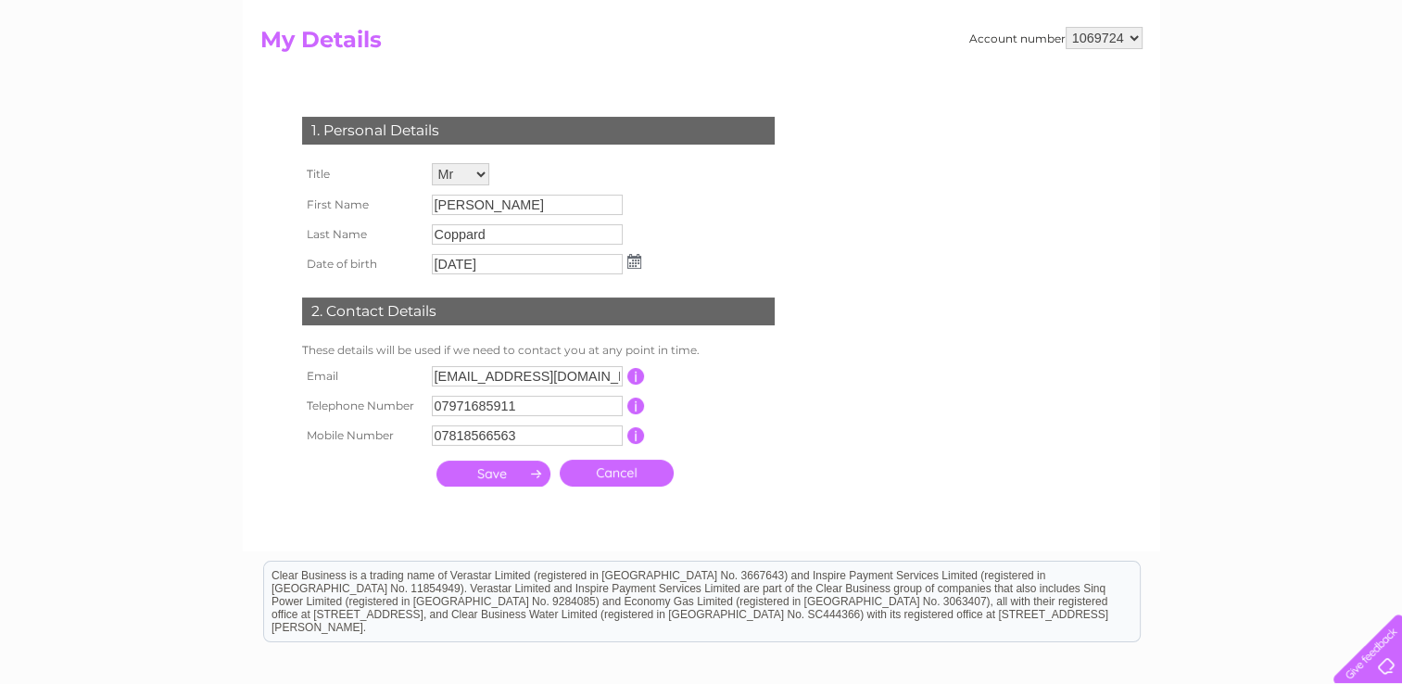
click at [238, 269] on div "My Clear Business Login Details My Details My Preferences Link Account My Accou…" at bounding box center [701, 411] width 1402 height 915
click at [600, 374] on input "Info@riversidechristianchurch.co.uk" at bounding box center [528, 377] width 193 height 22
type input "info@victorychurchbuckie.com"
click at [530, 407] on input "07971685911" at bounding box center [527, 408] width 191 height 20
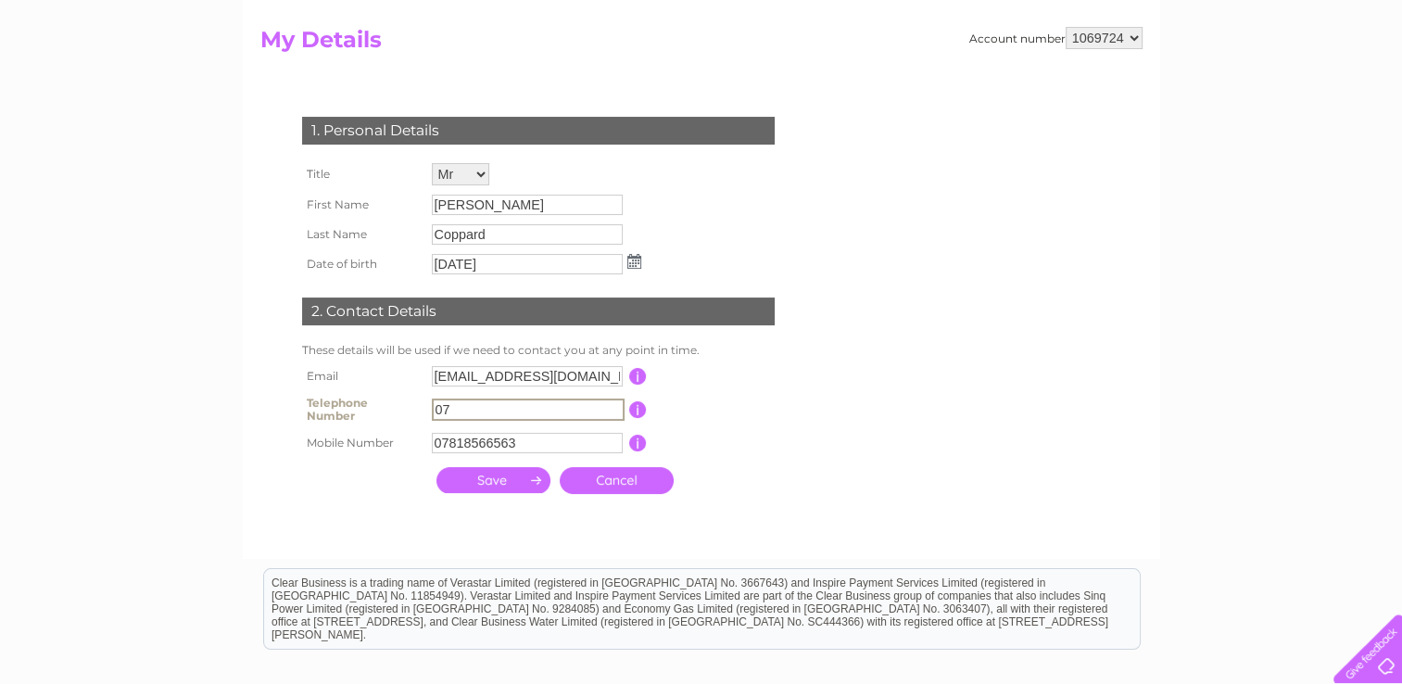
type input "0"
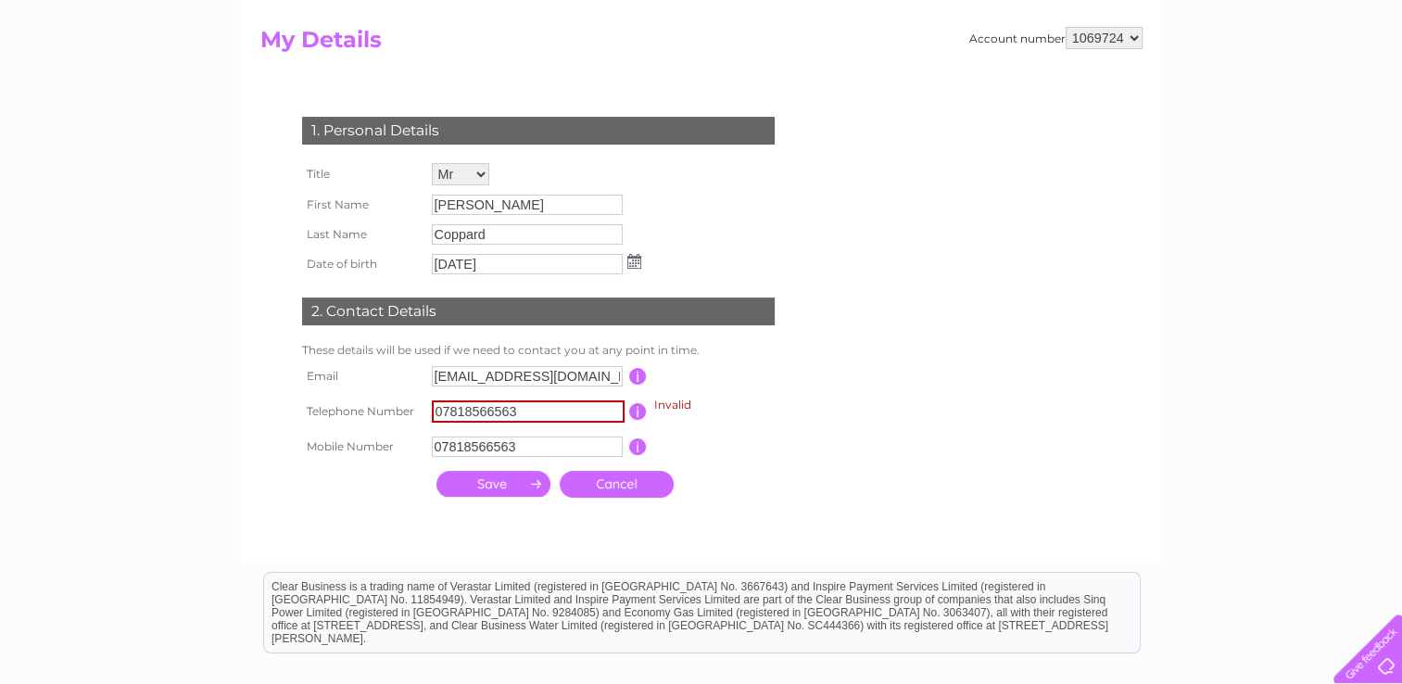
click at [853, 391] on form "Account number 1069724 My Details 1. Personal Details Title Mr Mrs Ms Miss Dr R…" at bounding box center [701, 285] width 882 height 517
click at [545, 410] on input "07818566563" at bounding box center [528, 411] width 193 height 22
click at [466, 486] on input "submit" at bounding box center [493, 484] width 114 height 26
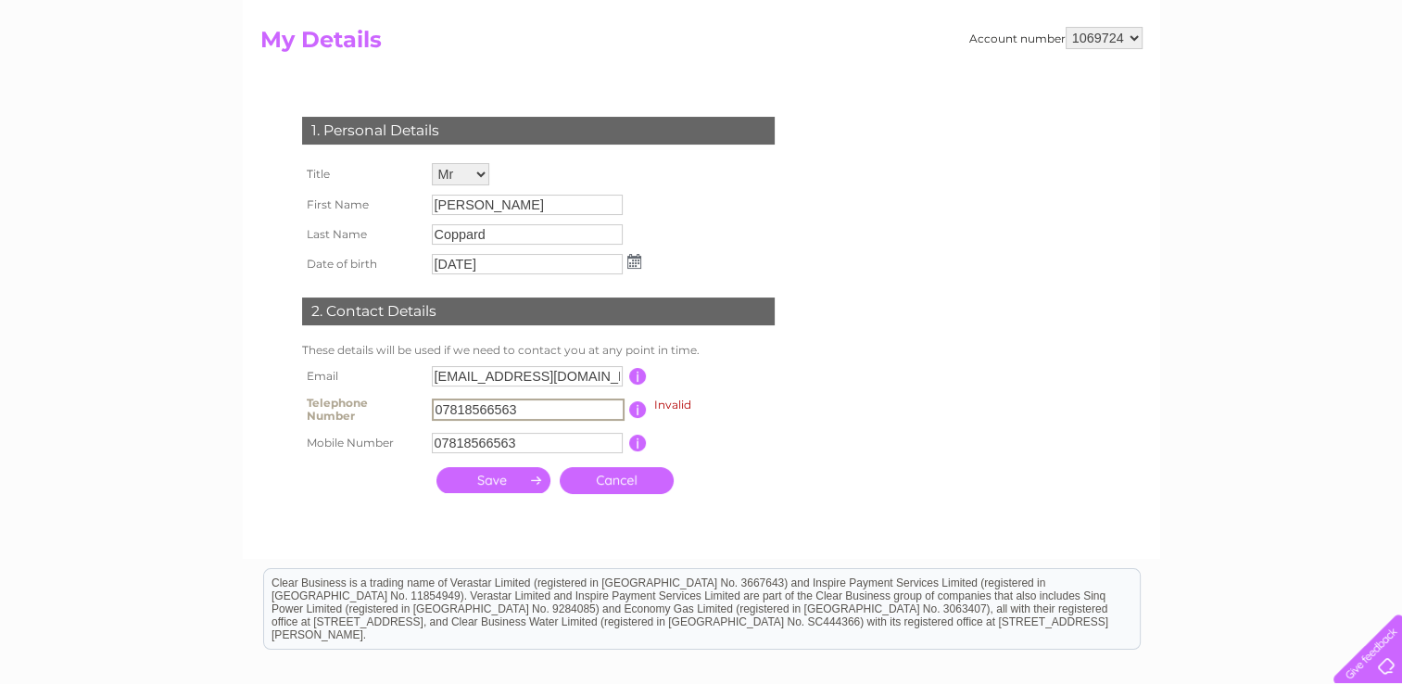
click at [531, 482] on input "submit" at bounding box center [493, 480] width 114 height 26
type input "0"
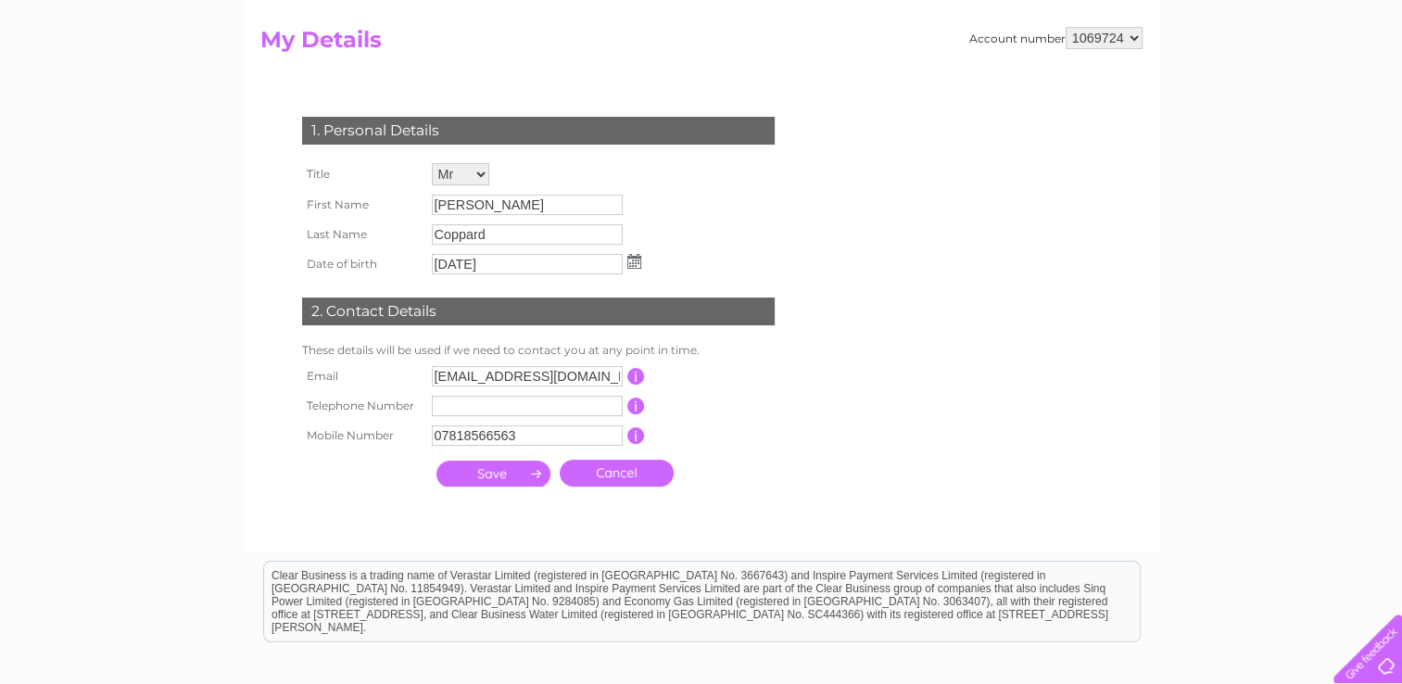
click at [382, 550] on div "Account number 1069724 My Details 1. Personal Details Title Mr Mrs Ms Miss Dr R…" at bounding box center [701, 271] width 917 height 562
click at [525, 477] on input "submit" at bounding box center [493, 474] width 114 height 26
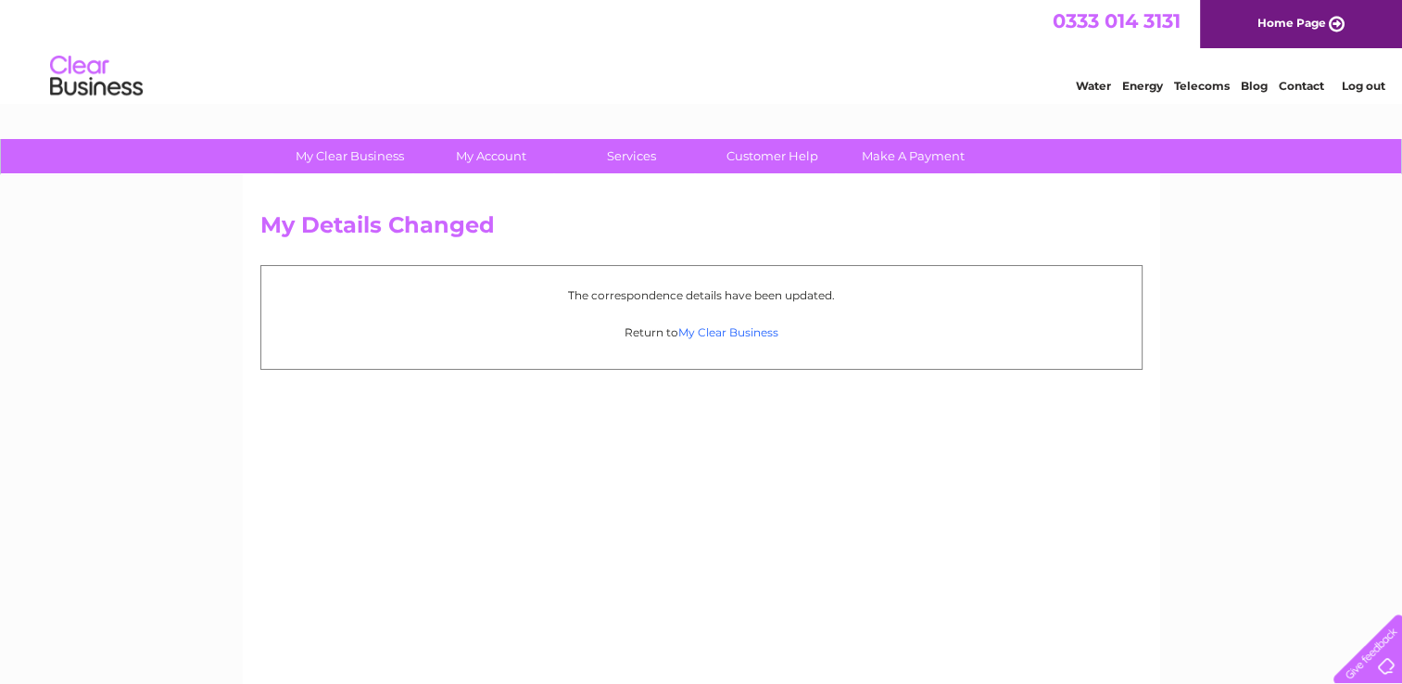
click at [726, 328] on link "My Clear Business" at bounding box center [728, 332] width 100 height 14
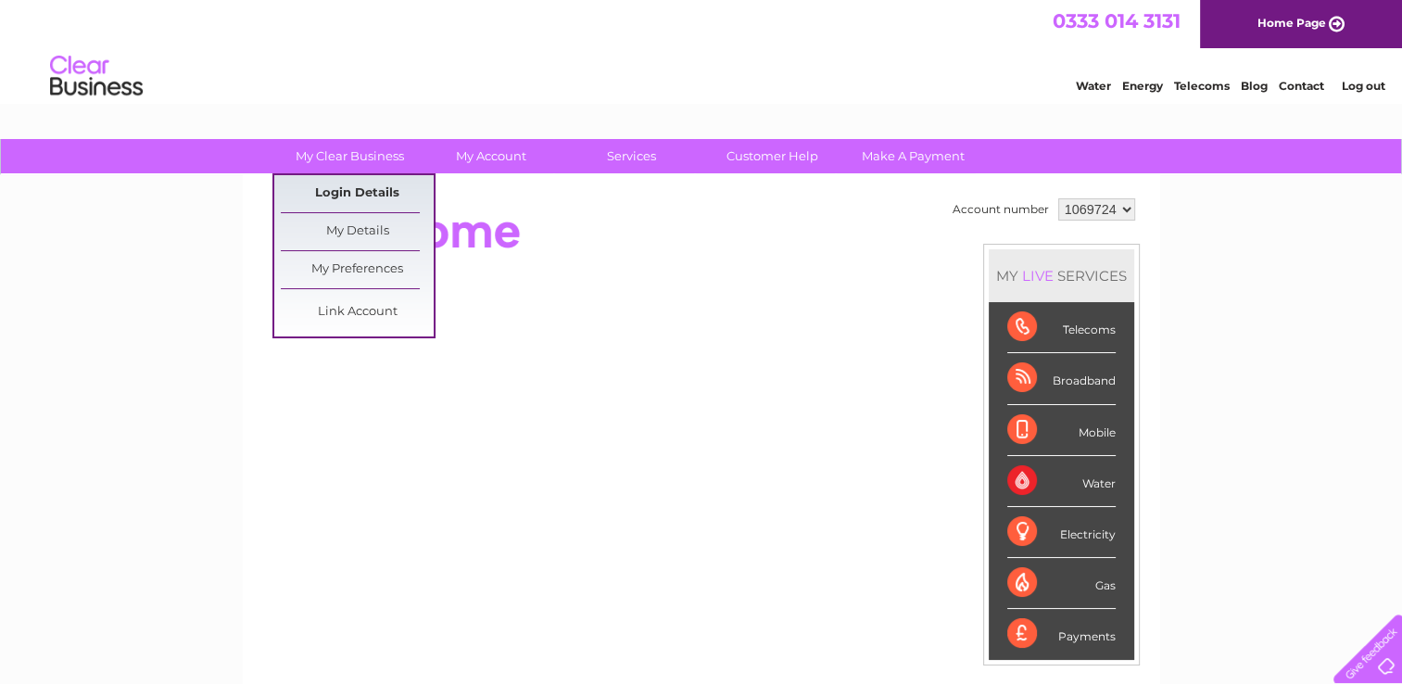
click at [362, 191] on link "Login Details" at bounding box center [357, 193] width 153 height 37
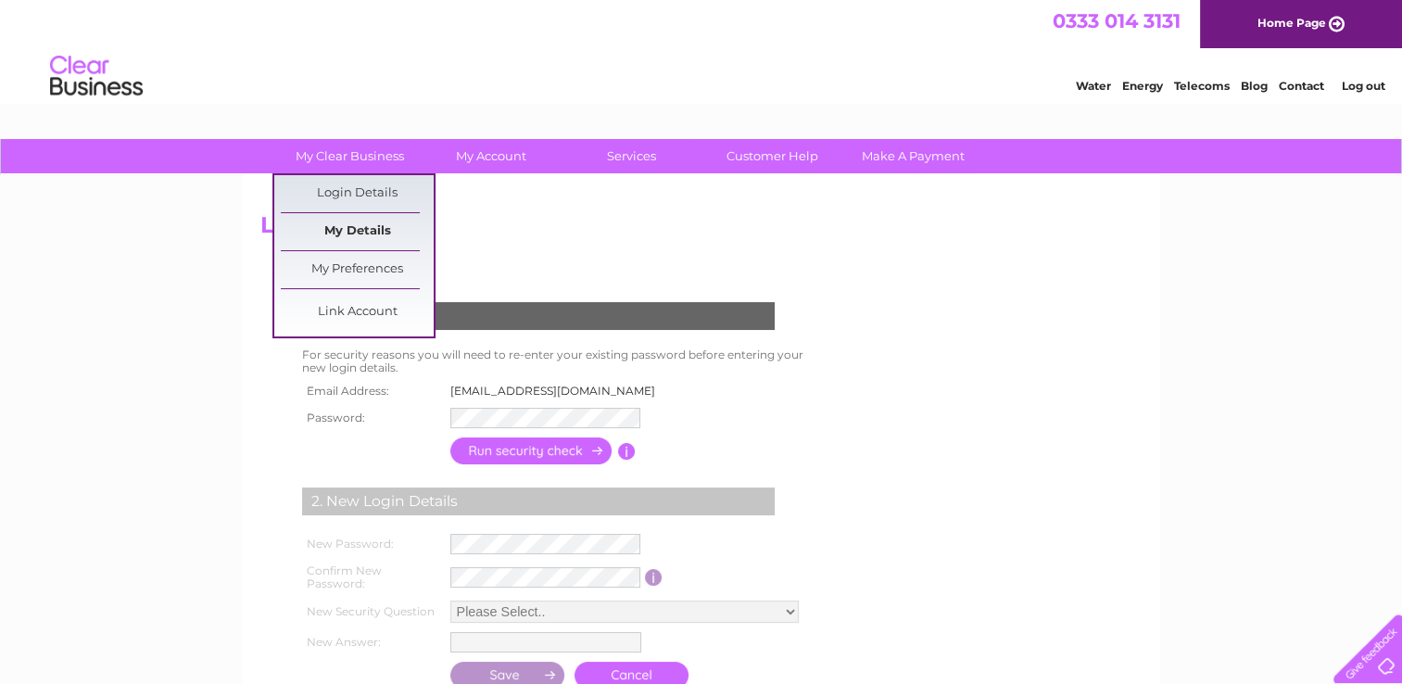
click at [360, 232] on link "My Details" at bounding box center [357, 231] width 153 height 37
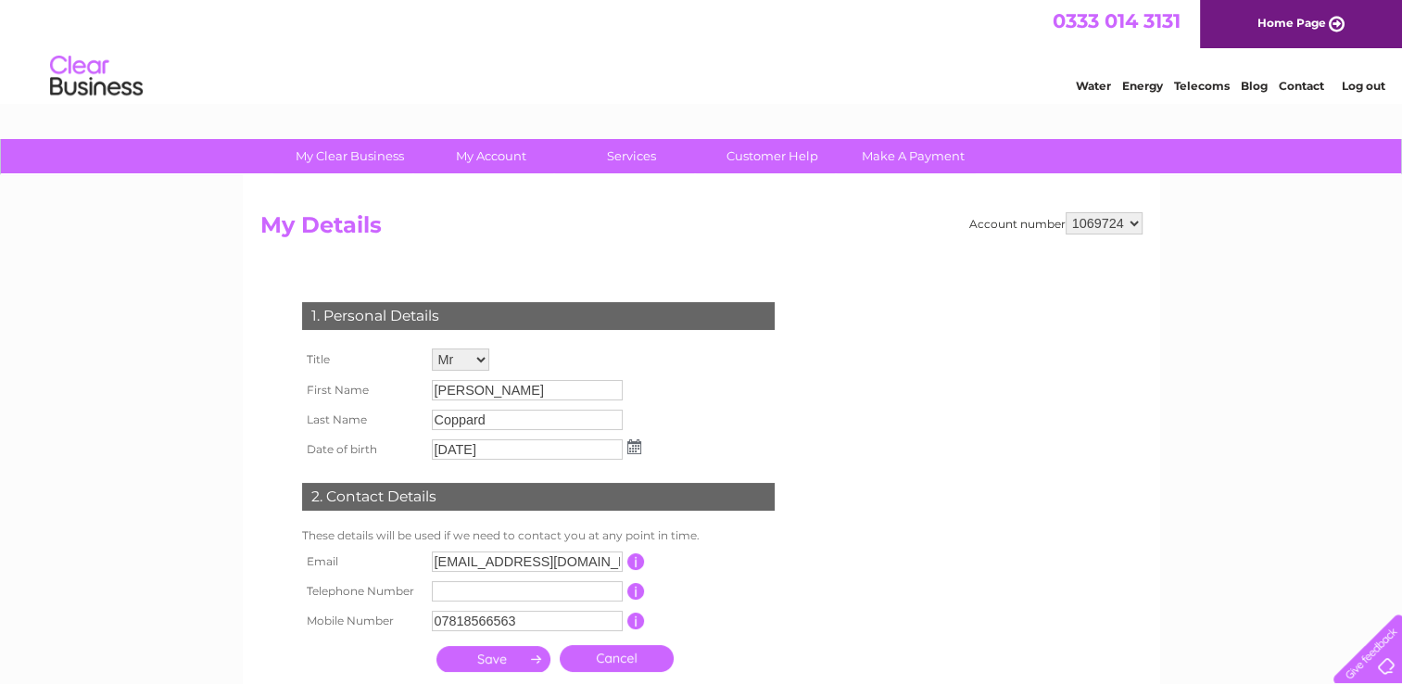
click at [472, 395] on input "[PERSON_NAME]" at bounding box center [527, 390] width 191 height 20
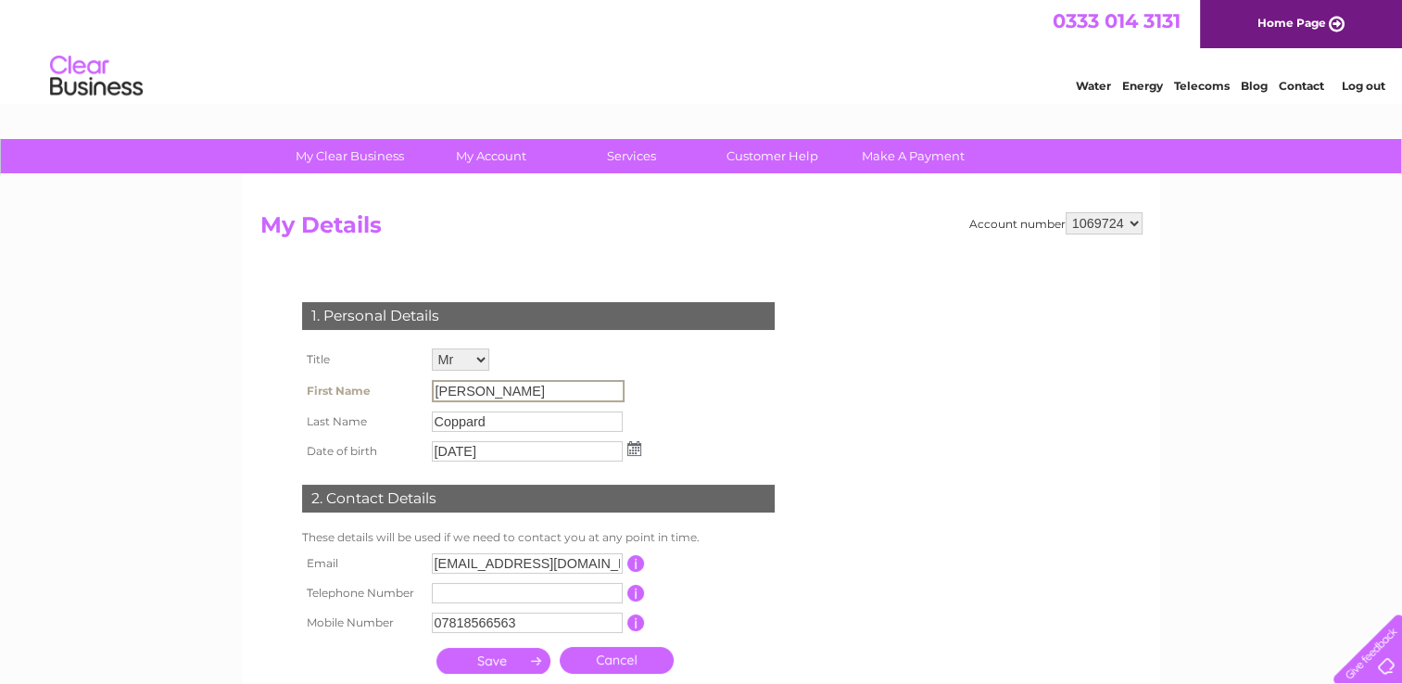
click at [472, 395] on input "[PERSON_NAME]" at bounding box center [528, 391] width 193 height 22
click at [489, 421] on input "Coppard" at bounding box center [527, 421] width 191 height 20
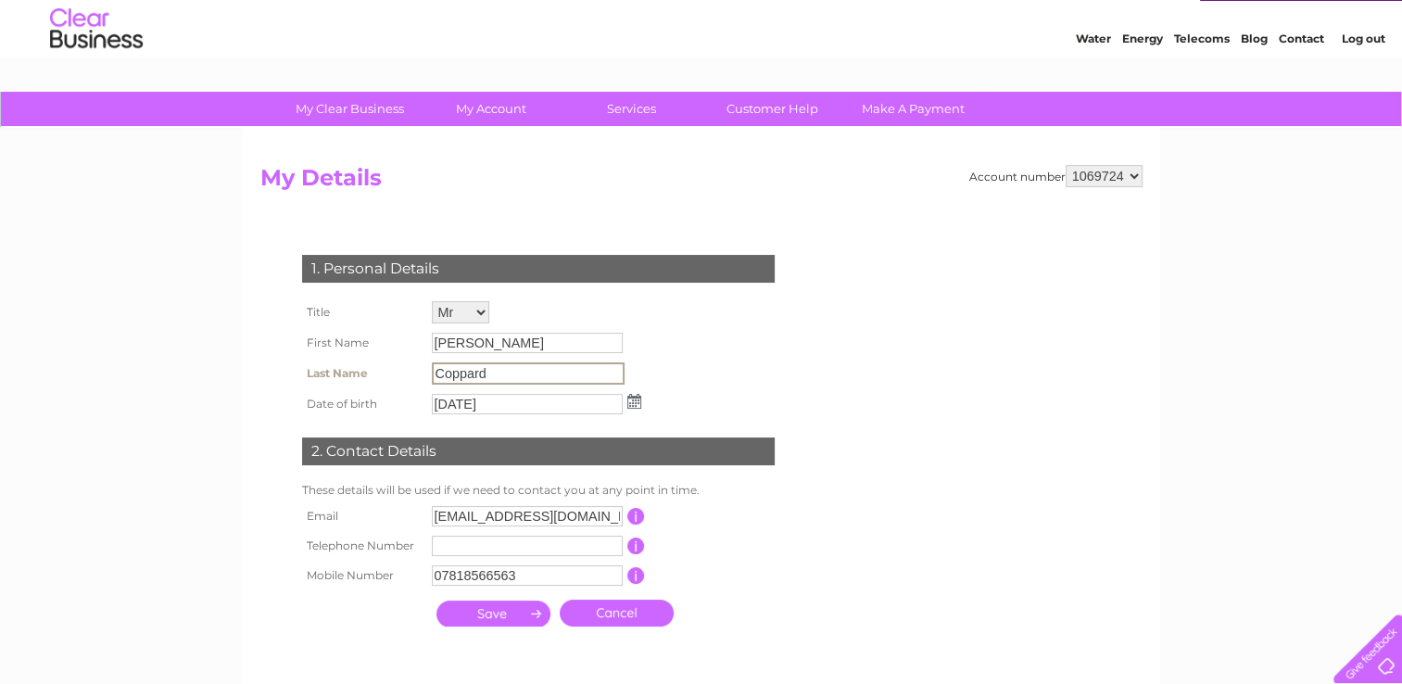
scroll to position [93, 0]
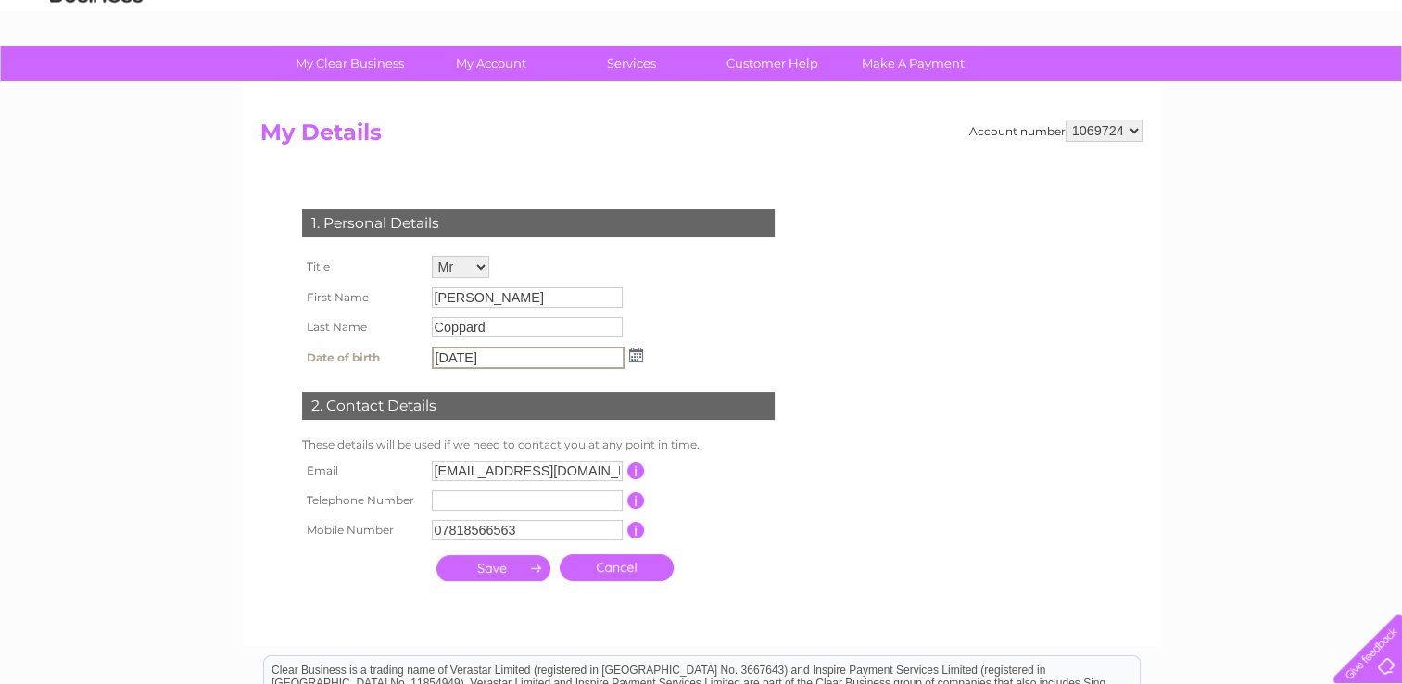
click at [543, 360] on input "[DATE]" at bounding box center [528, 358] width 193 height 22
click at [530, 324] on input "Coppard" at bounding box center [528, 328] width 193 height 22
click at [515, 322] on input "Coppard" at bounding box center [528, 328] width 193 height 22
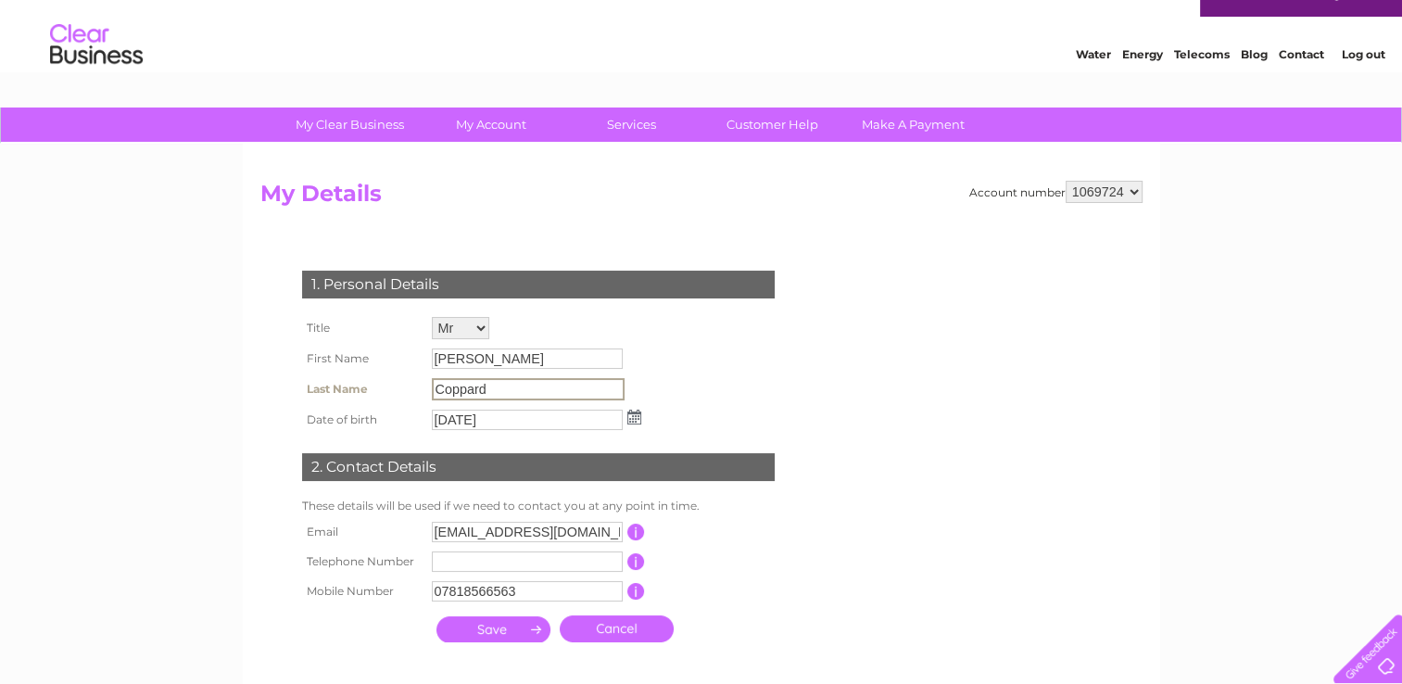
scroll to position [0, 0]
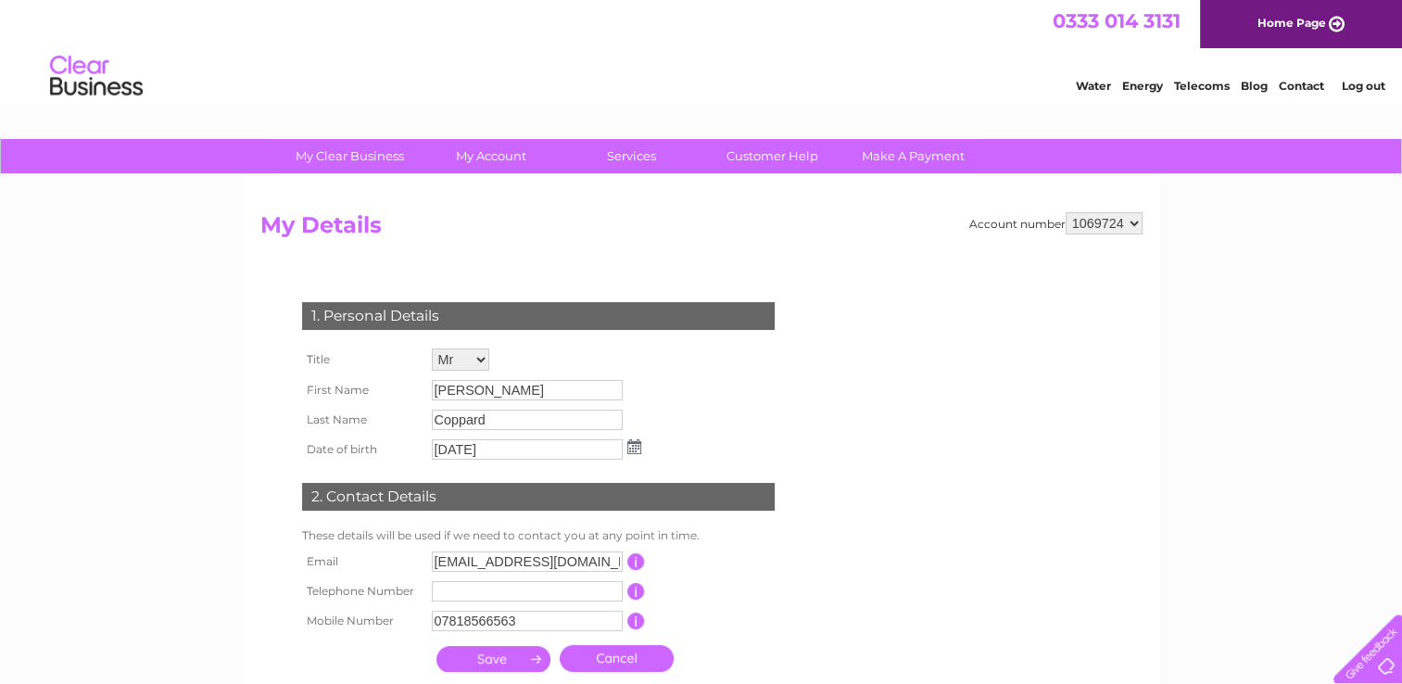
click at [1363, 82] on link "Log out" at bounding box center [1363, 86] width 44 height 14
